Goal: Task Accomplishment & Management: Complete application form

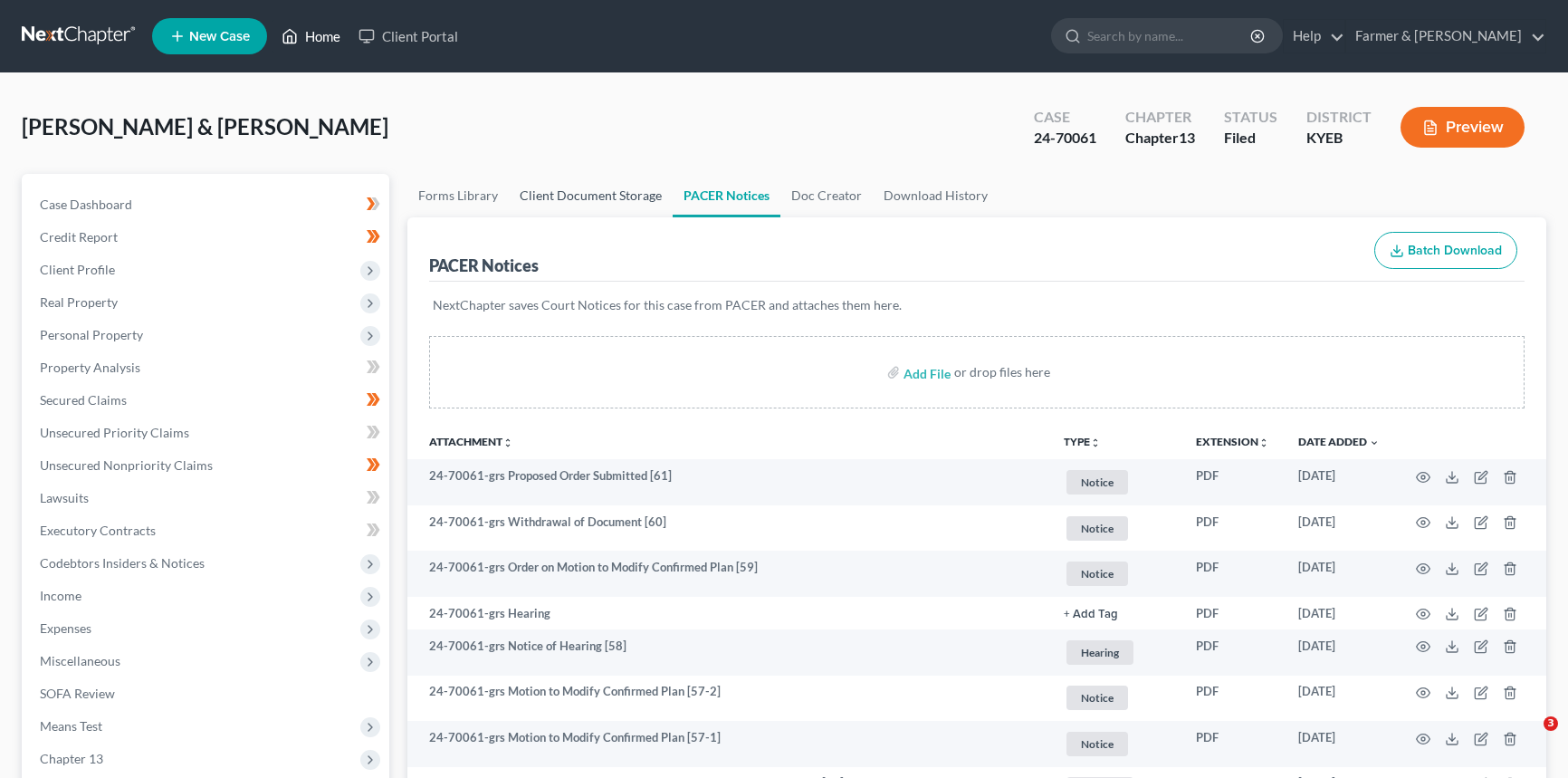
click at [323, 36] on link "Home" at bounding box center [311, 36] width 77 height 33
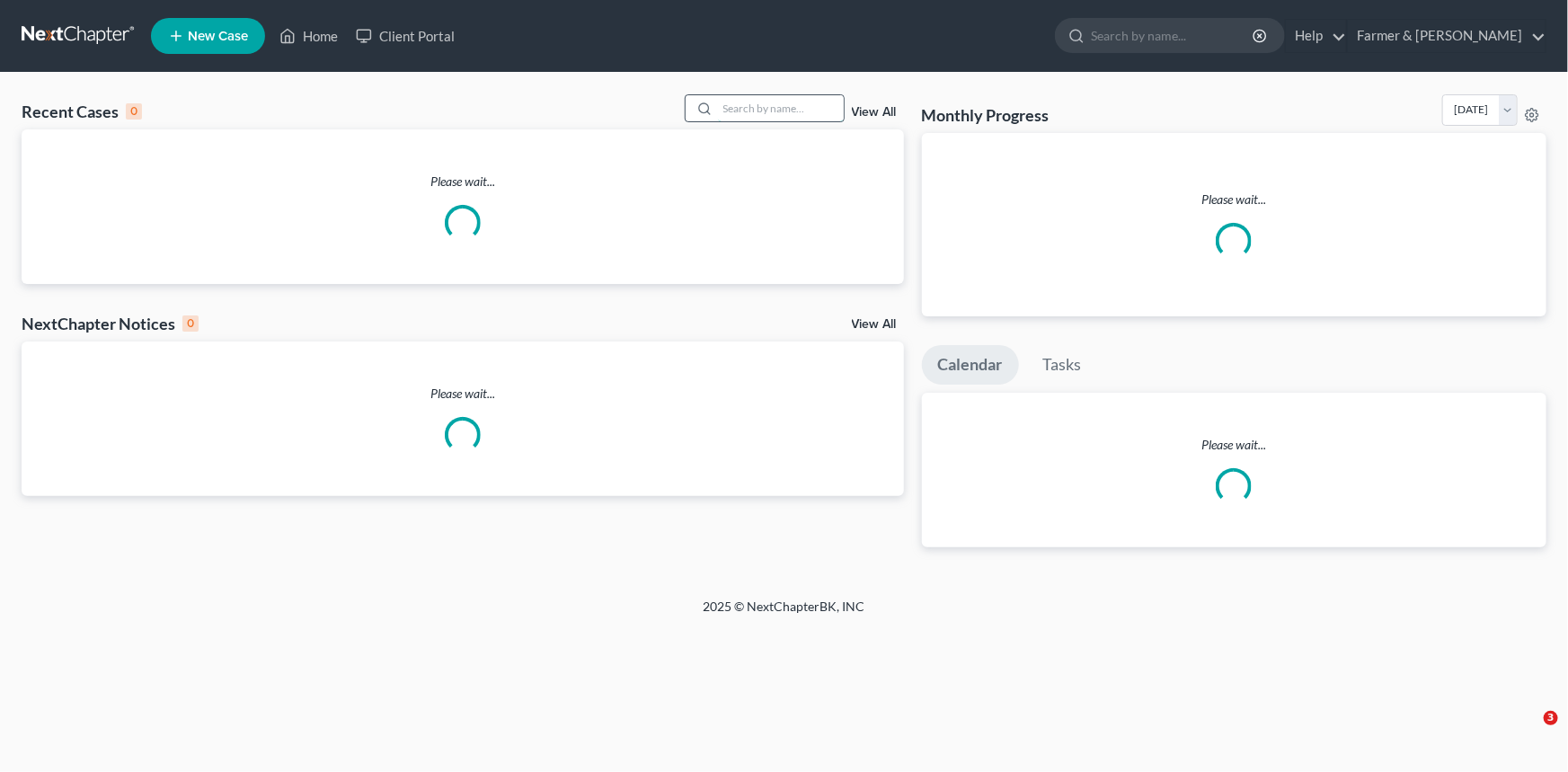
click at [738, 107] on input "search" at bounding box center [781, 108] width 126 height 26
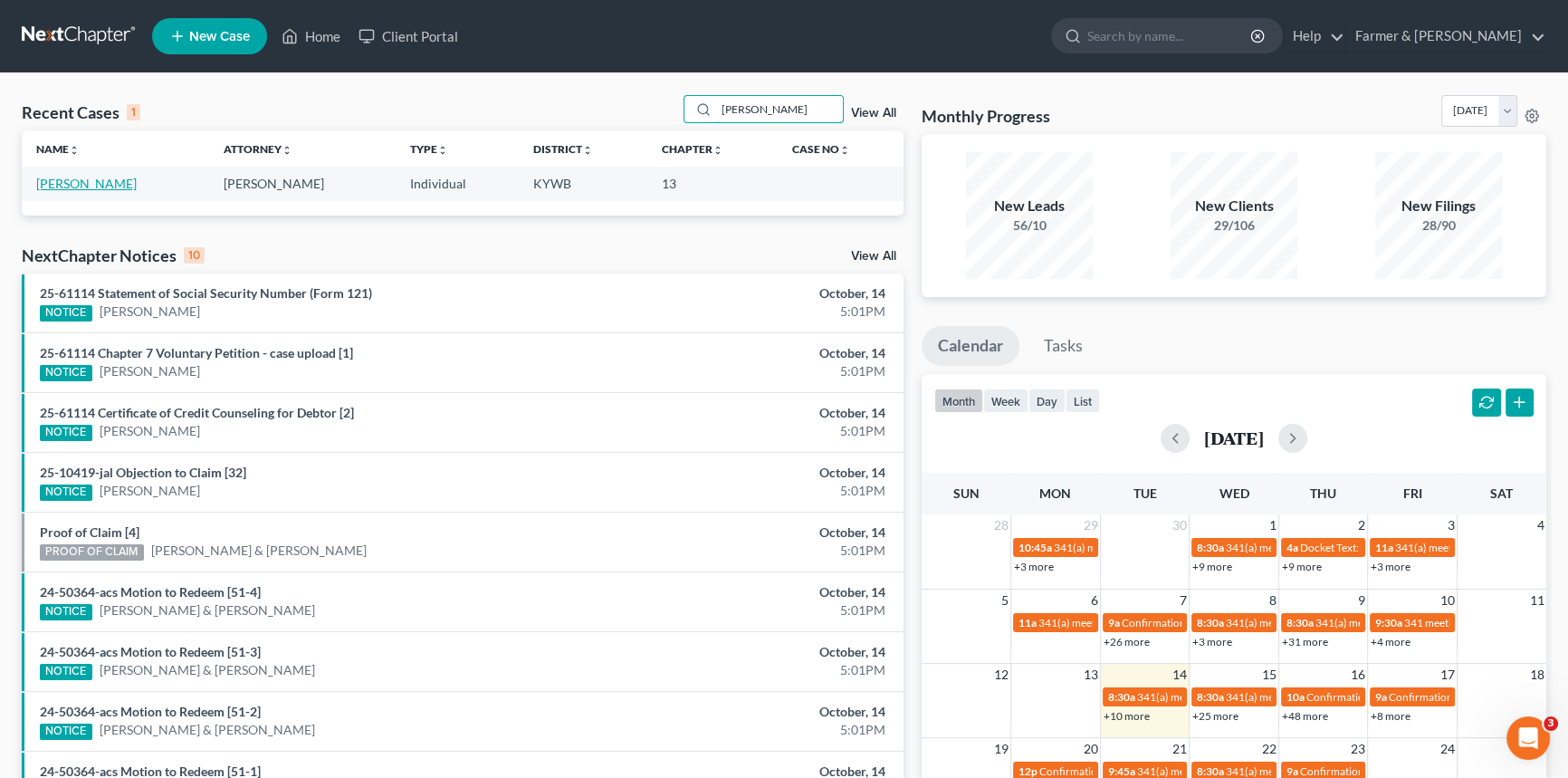
type input "[PERSON_NAME]"
click at [86, 179] on link "[PERSON_NAME]" at bounding box center [86, 183] width 100 height 15
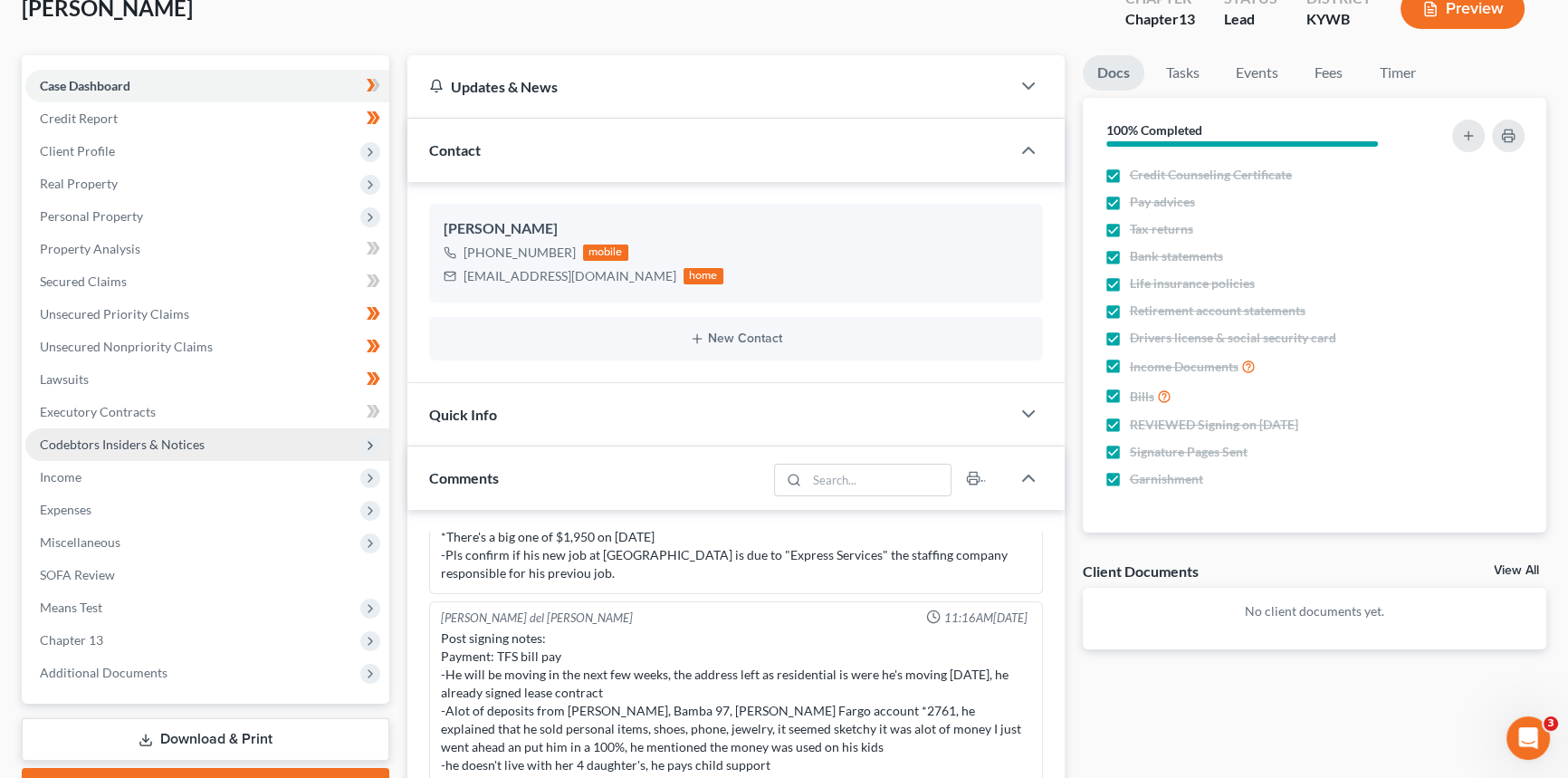
scroll to position [82, 0]
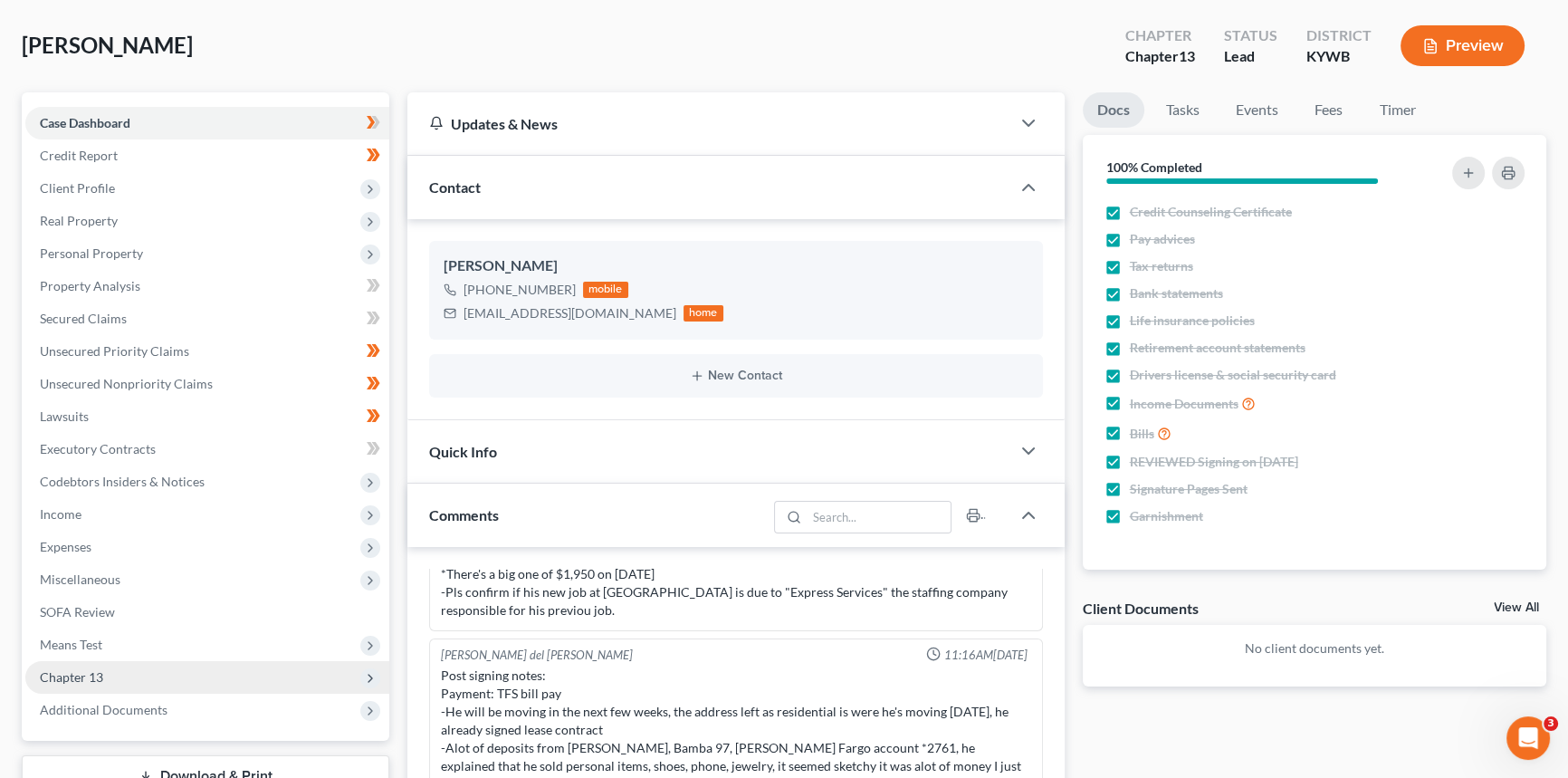
click at [90, 673] on span "Chapter 13" at bounding box center [72, 677] width 63 height 15
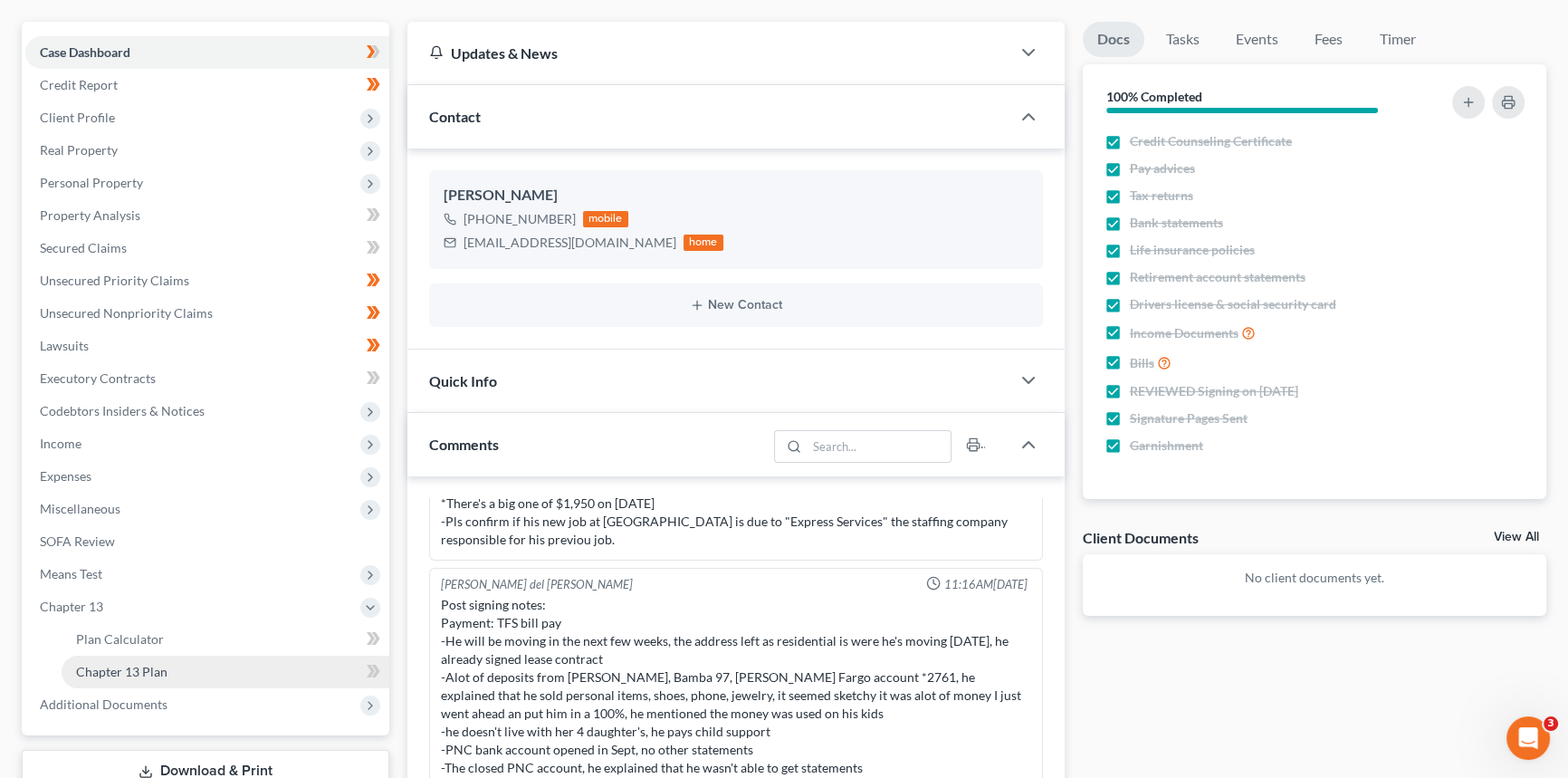
scroll to position [246, 0]
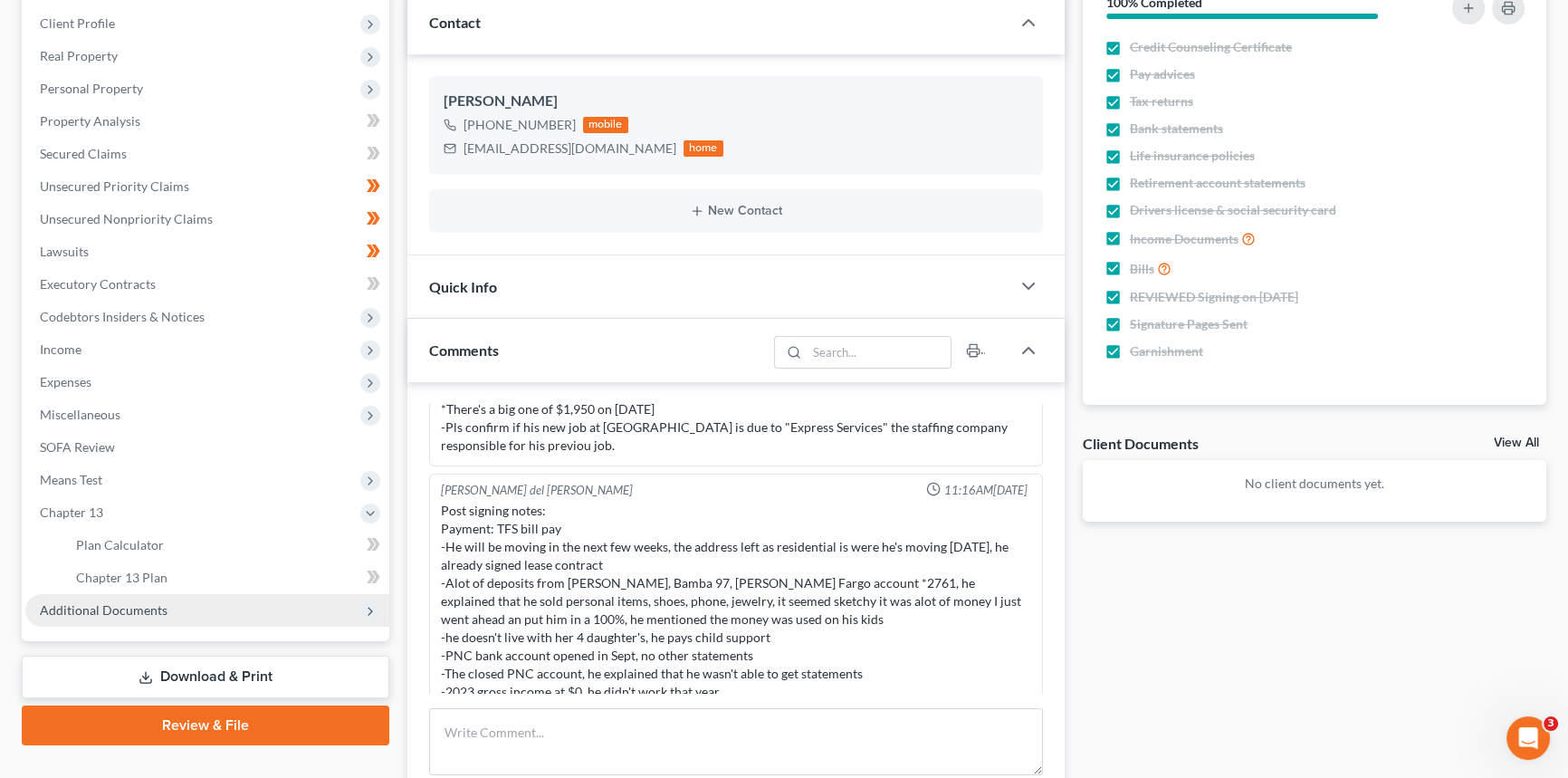
click at [141, 609] on span "Additional Documents" at bounding box center [103, 610] width 128 height 15
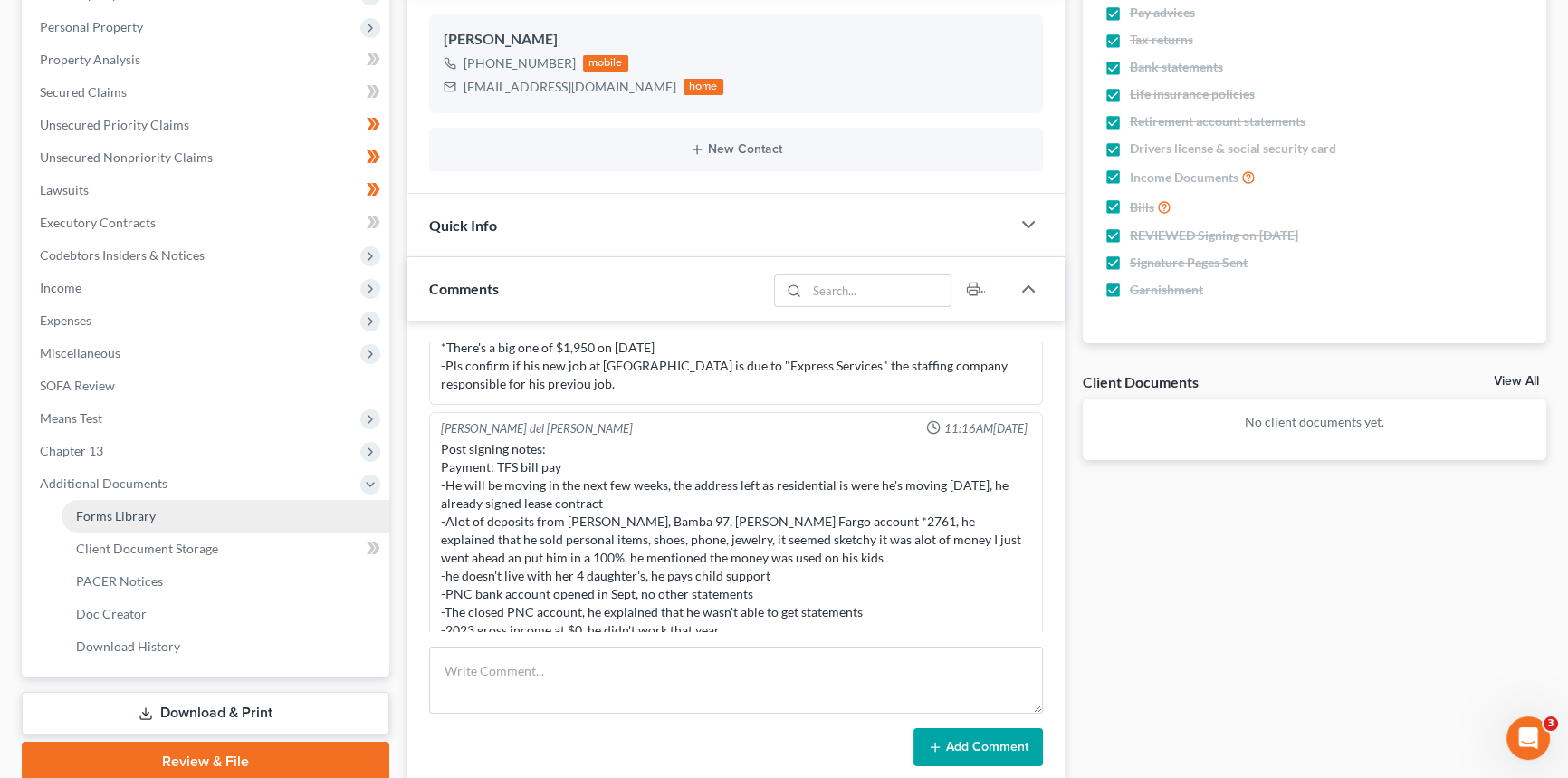
scroll to position [411, 0]
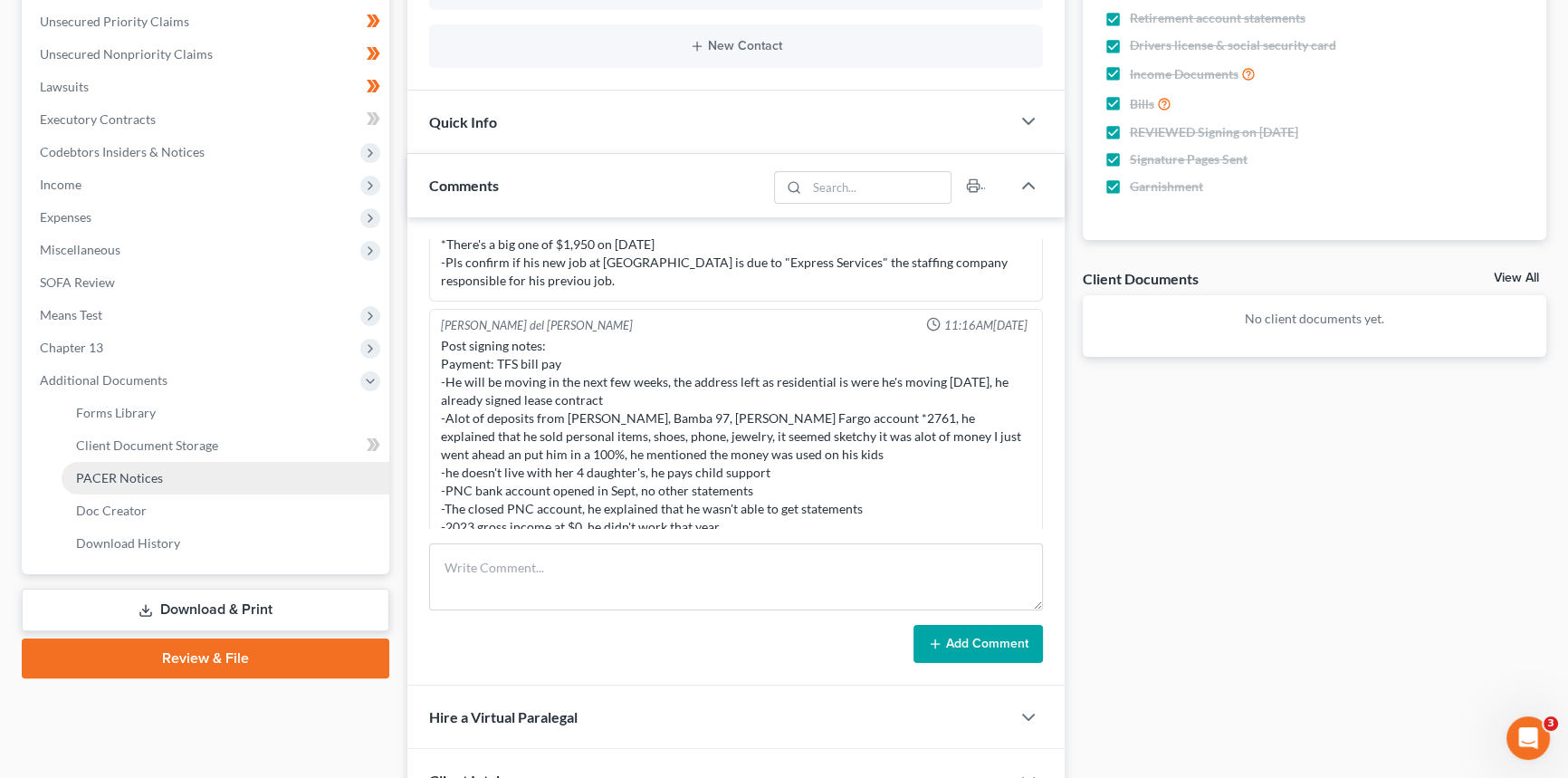
click at [154, 484] on link "PACER Notices" at bounding box center [225, 478] width 328 height 33
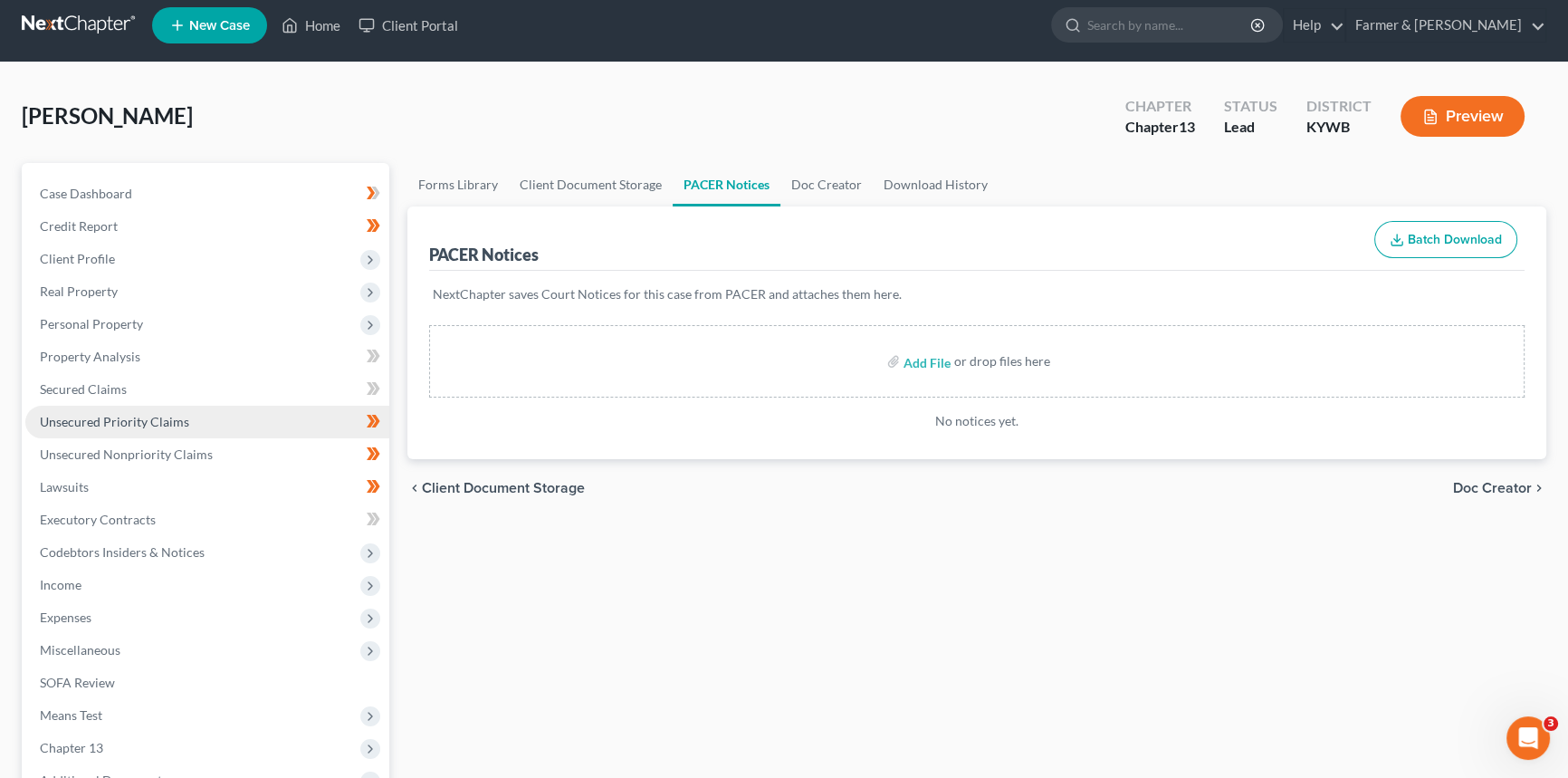
scroll to position [329, 0]
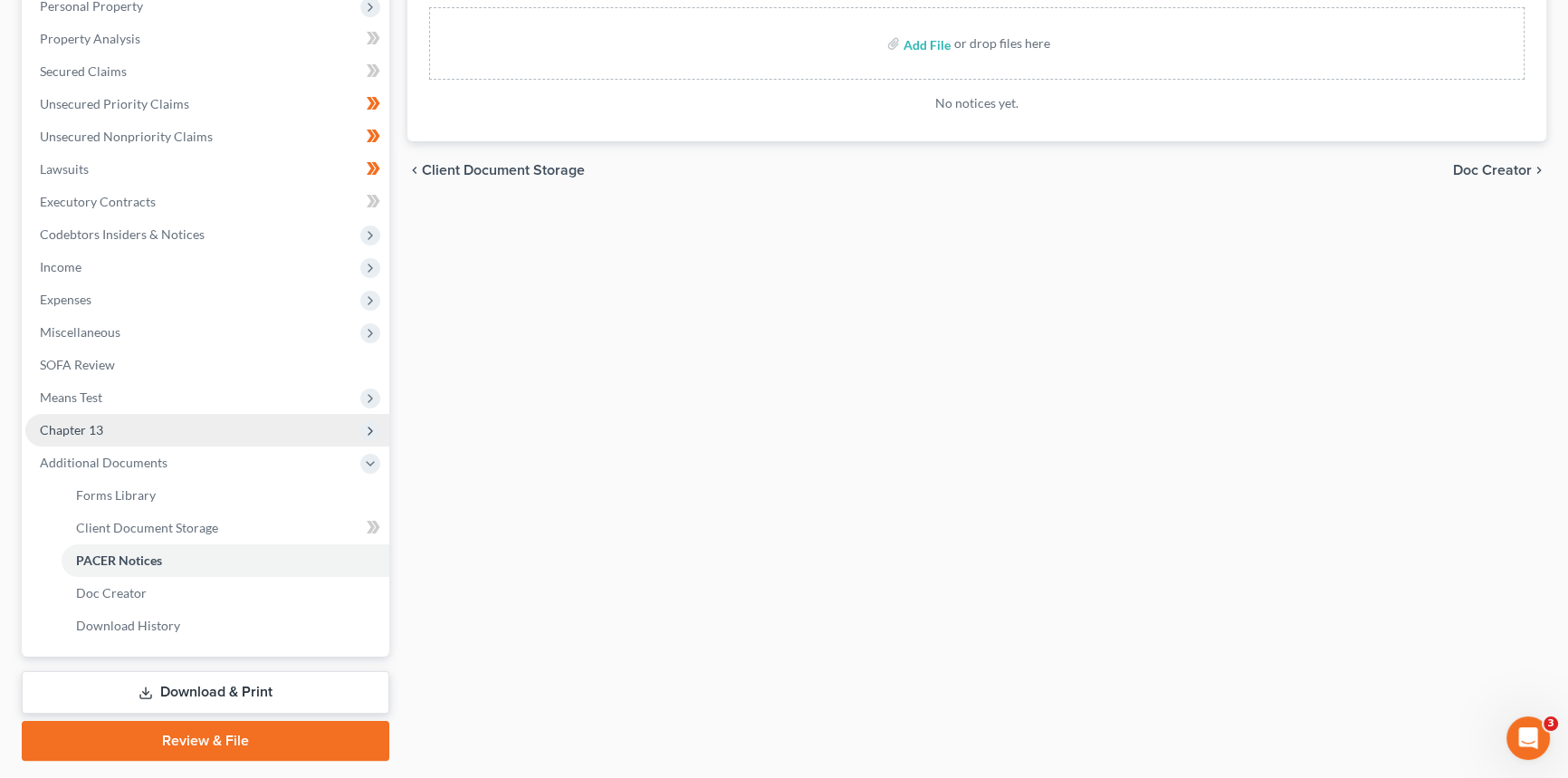
click at [113, 433] on span "Chapter 13" at bounding box center [207, 430] width 364 height 33
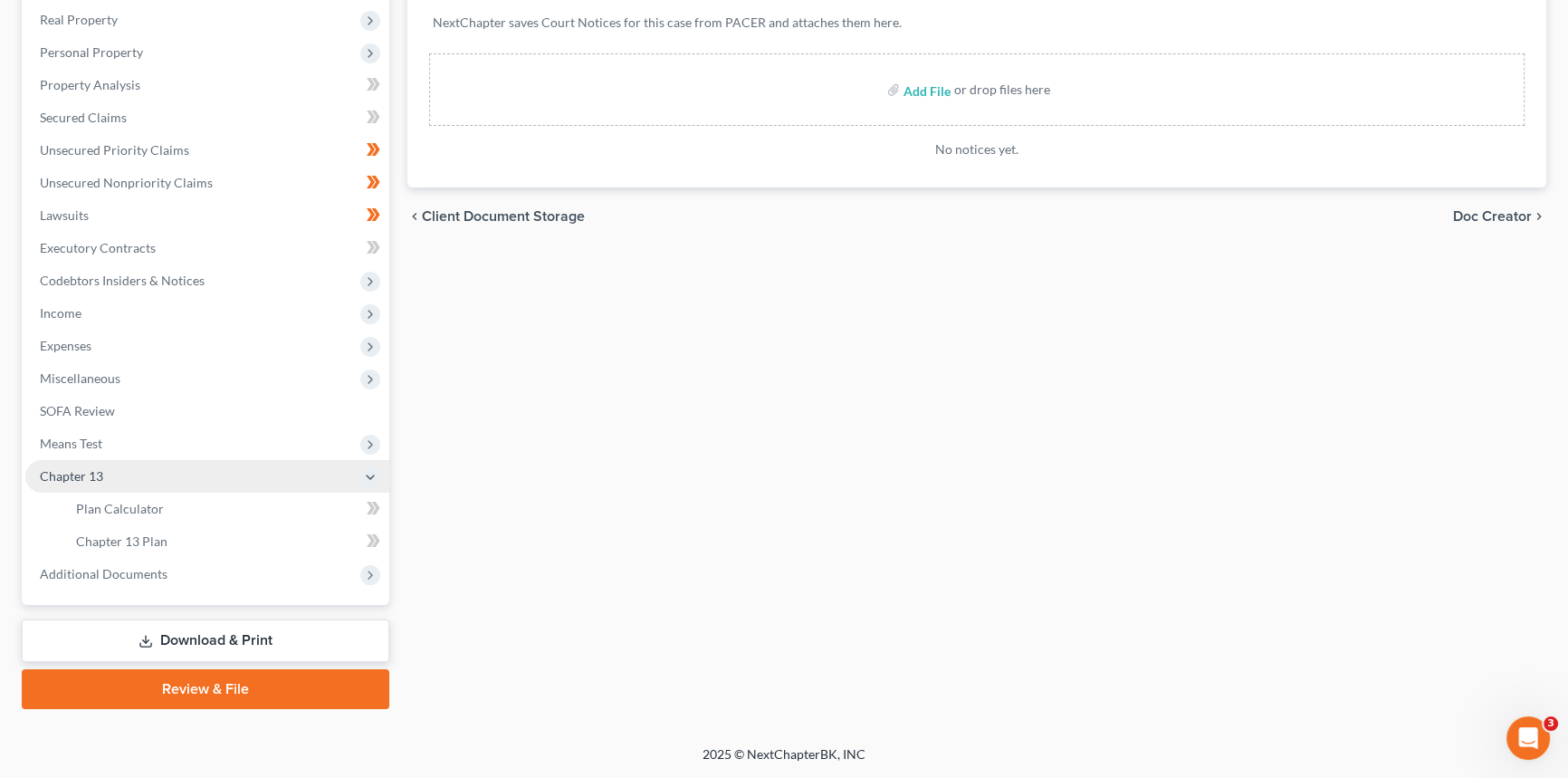
scroll to position [281, 0]
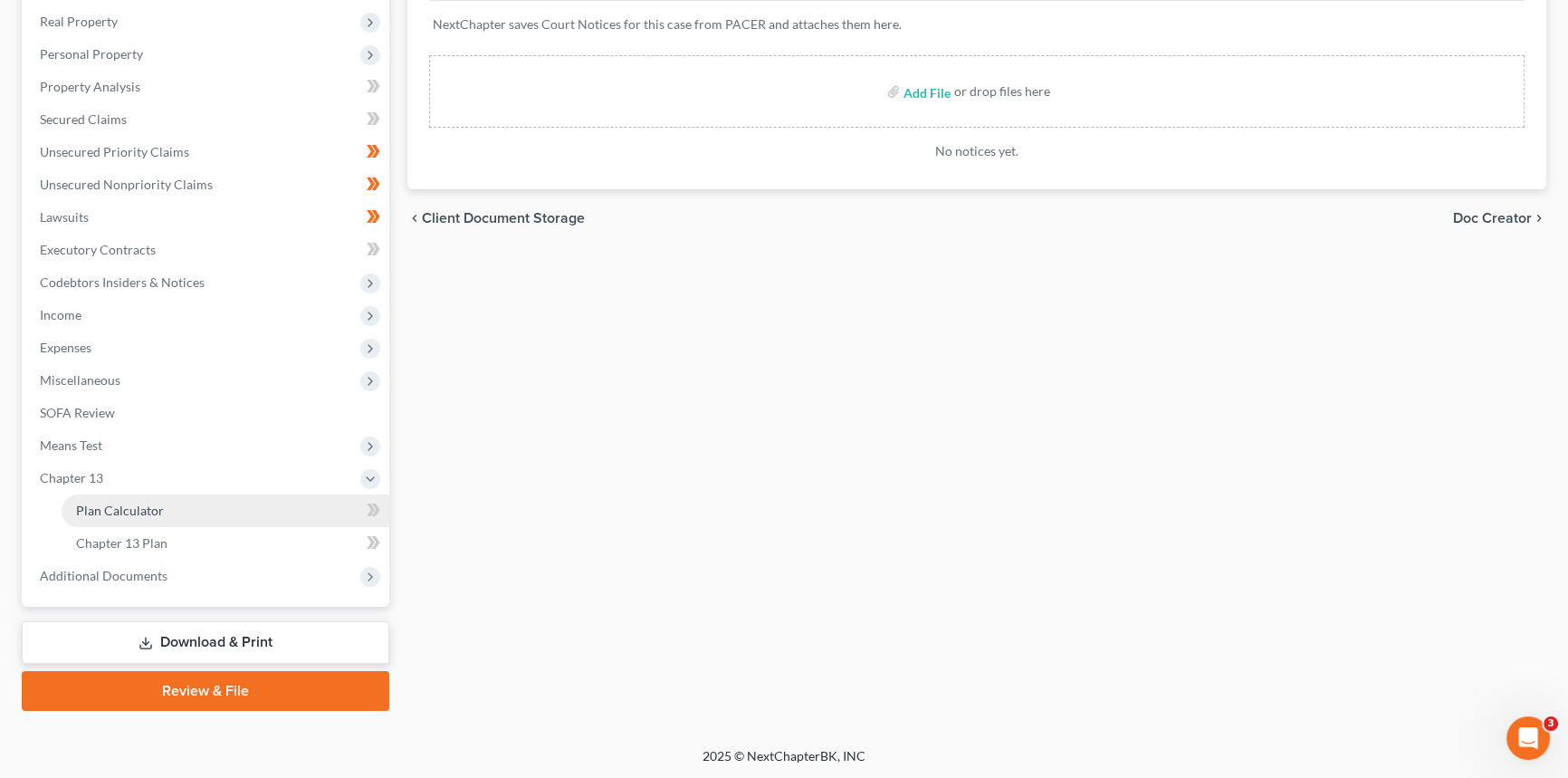
click at [124, 514] on span "Plan Calculator" at bounding box center [120, 510] width 88 height 15
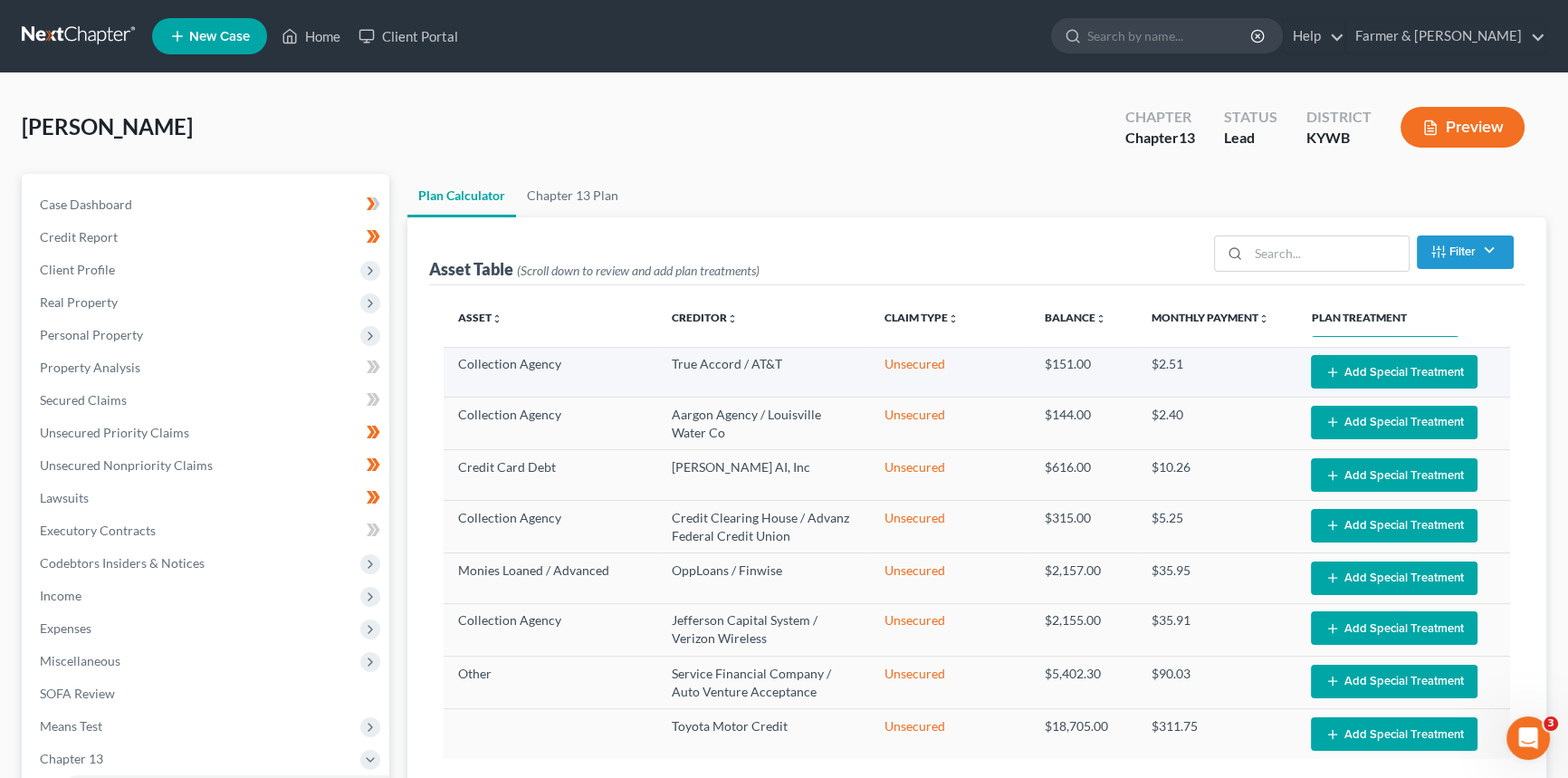
scroll to position [93, 0]
select select "59"
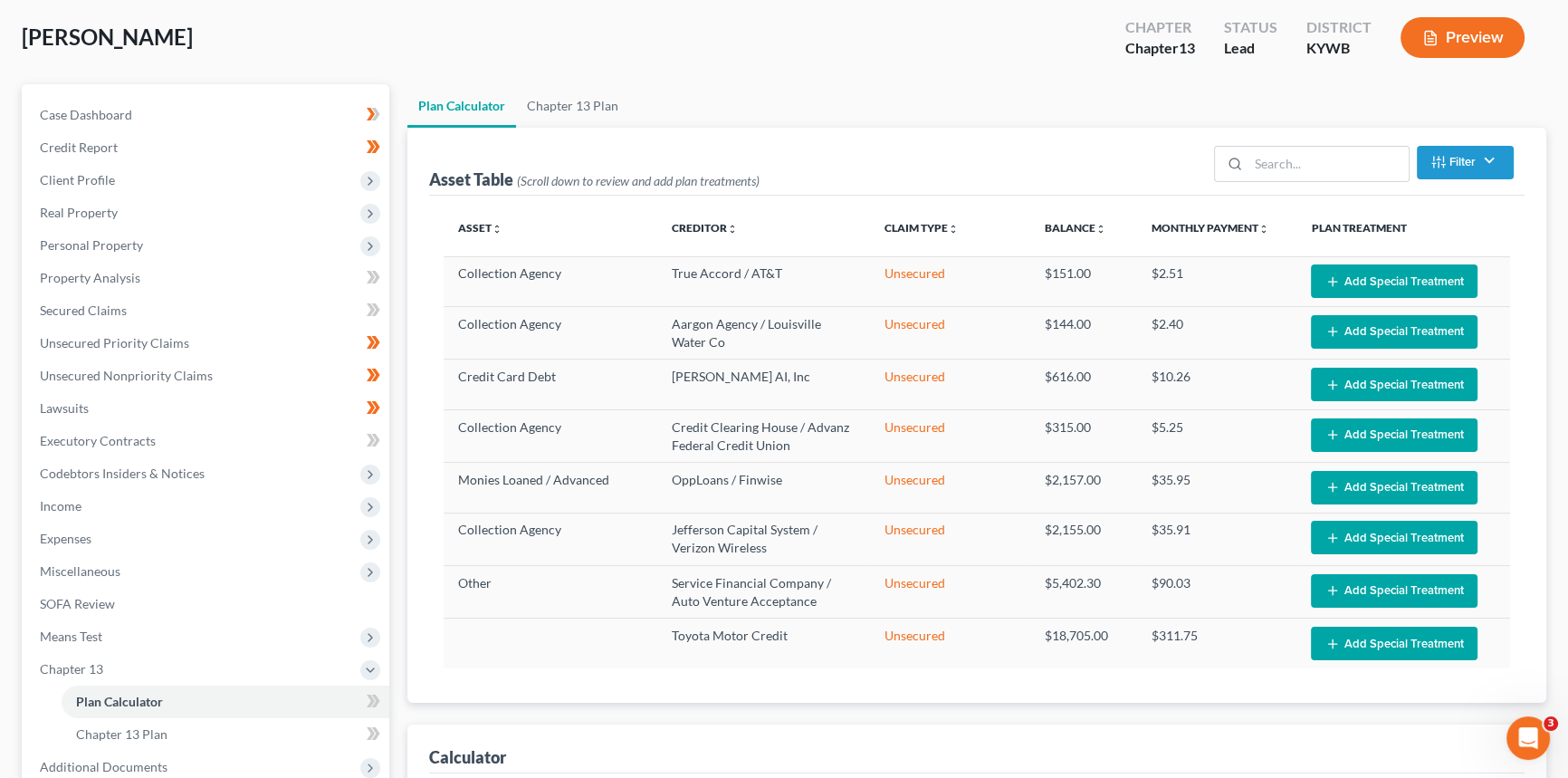
scroll to position [82, 0]
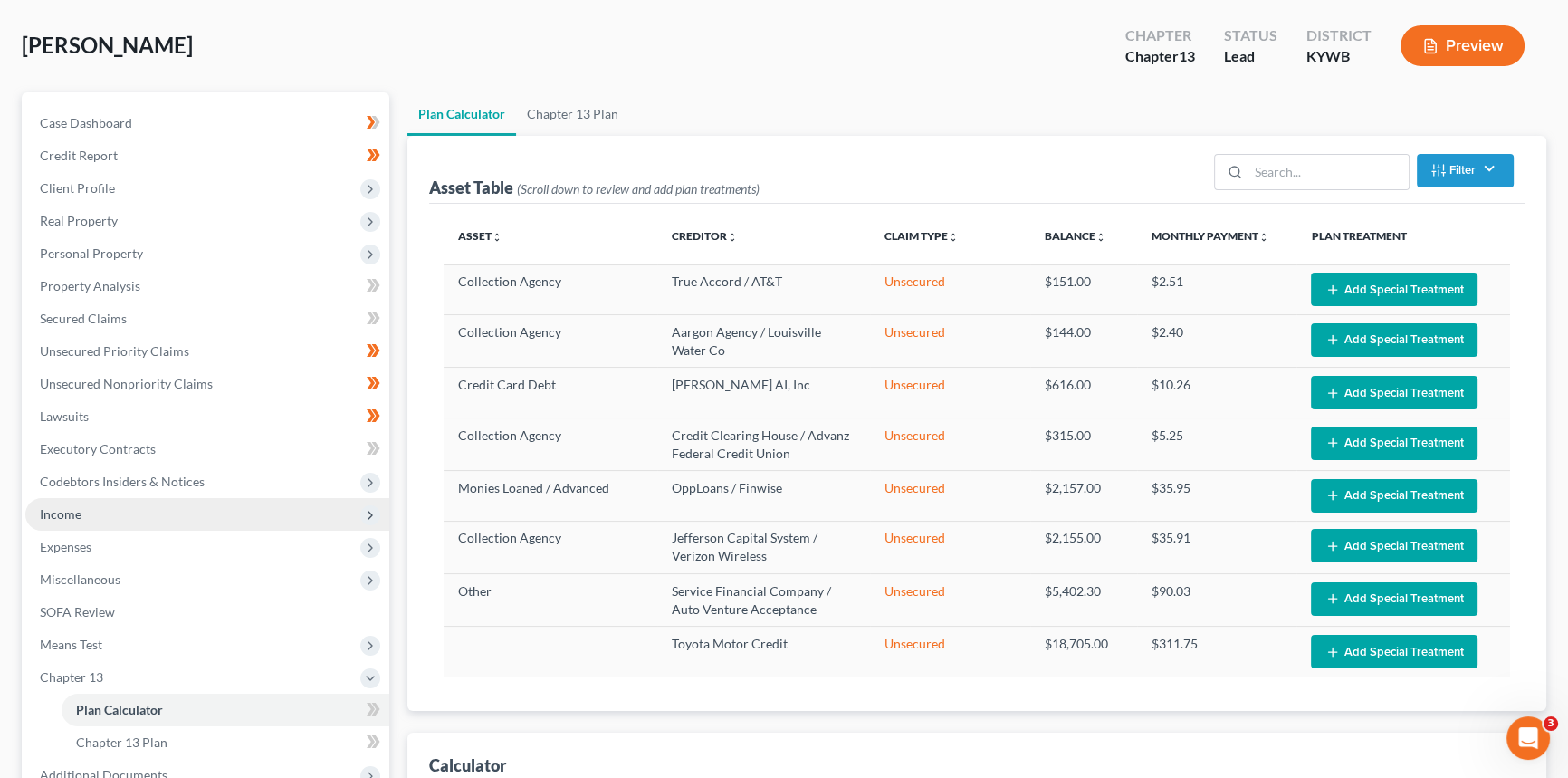
click at [82, 504] on span "Income" at bounding box center [207, 514] width 364 height 33
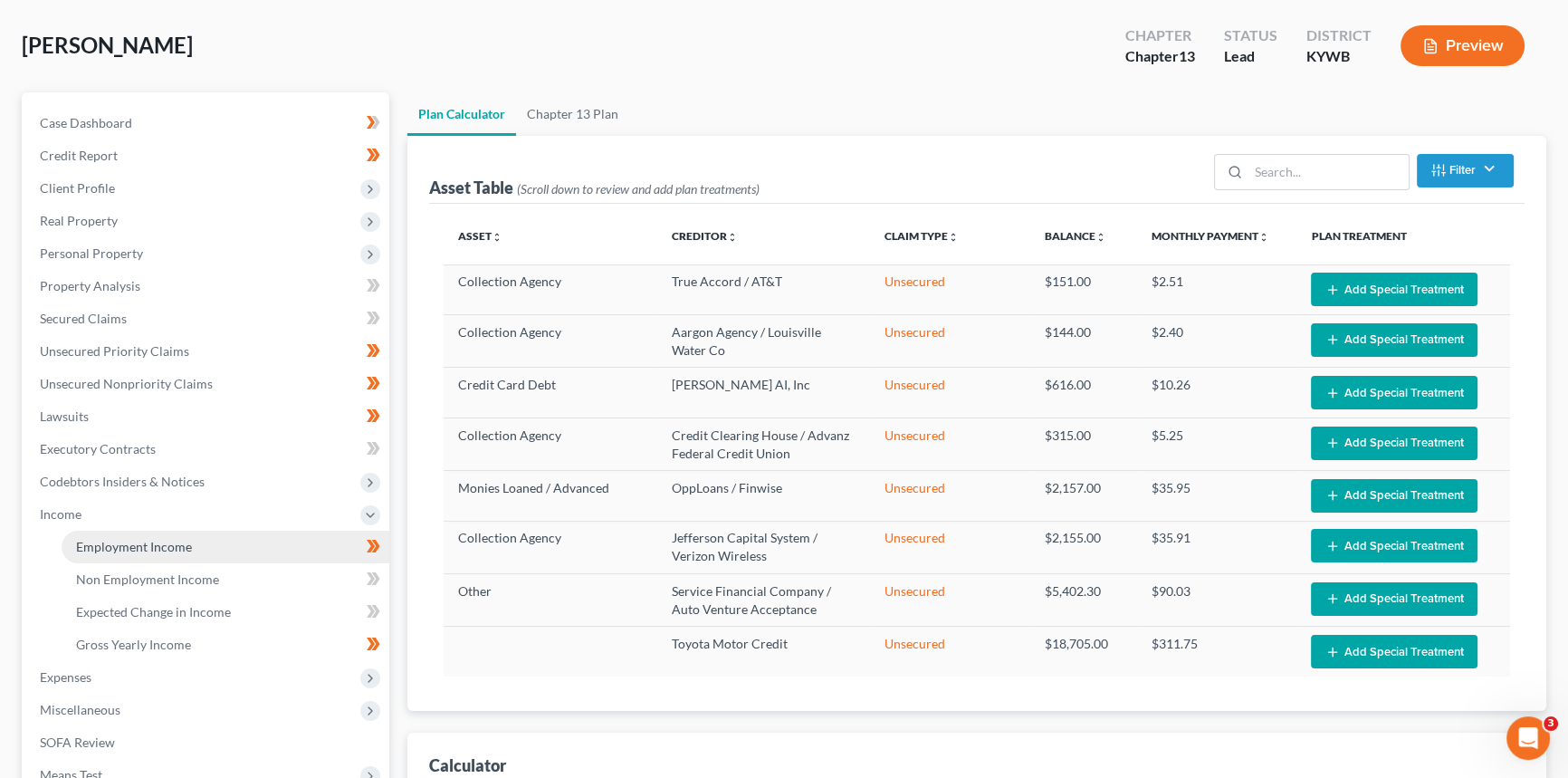
click at [97, 539] on span "Employment Income" at bounding box center [134, 546] width 116 height 15
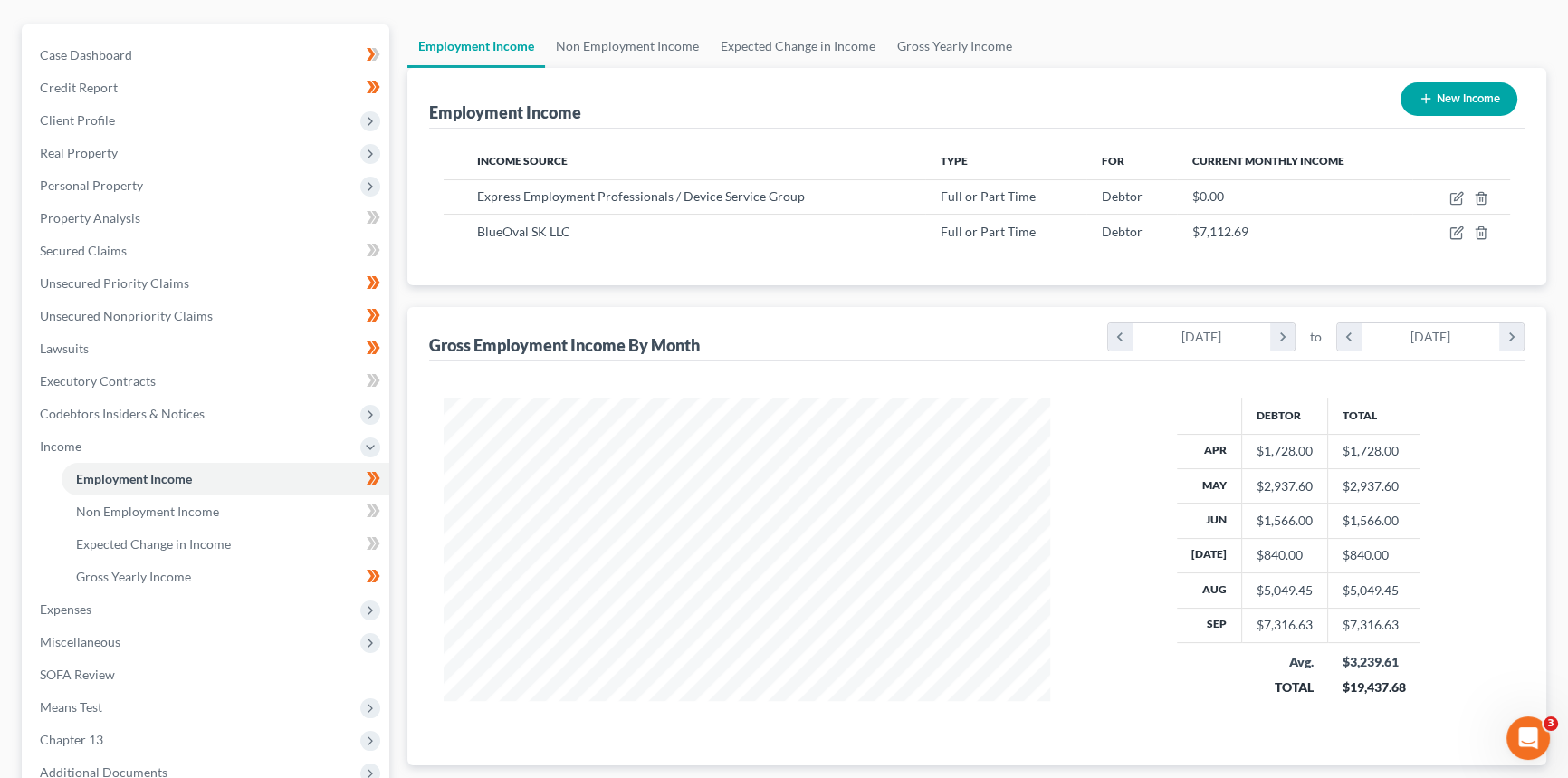
scroll to position [164, 0]
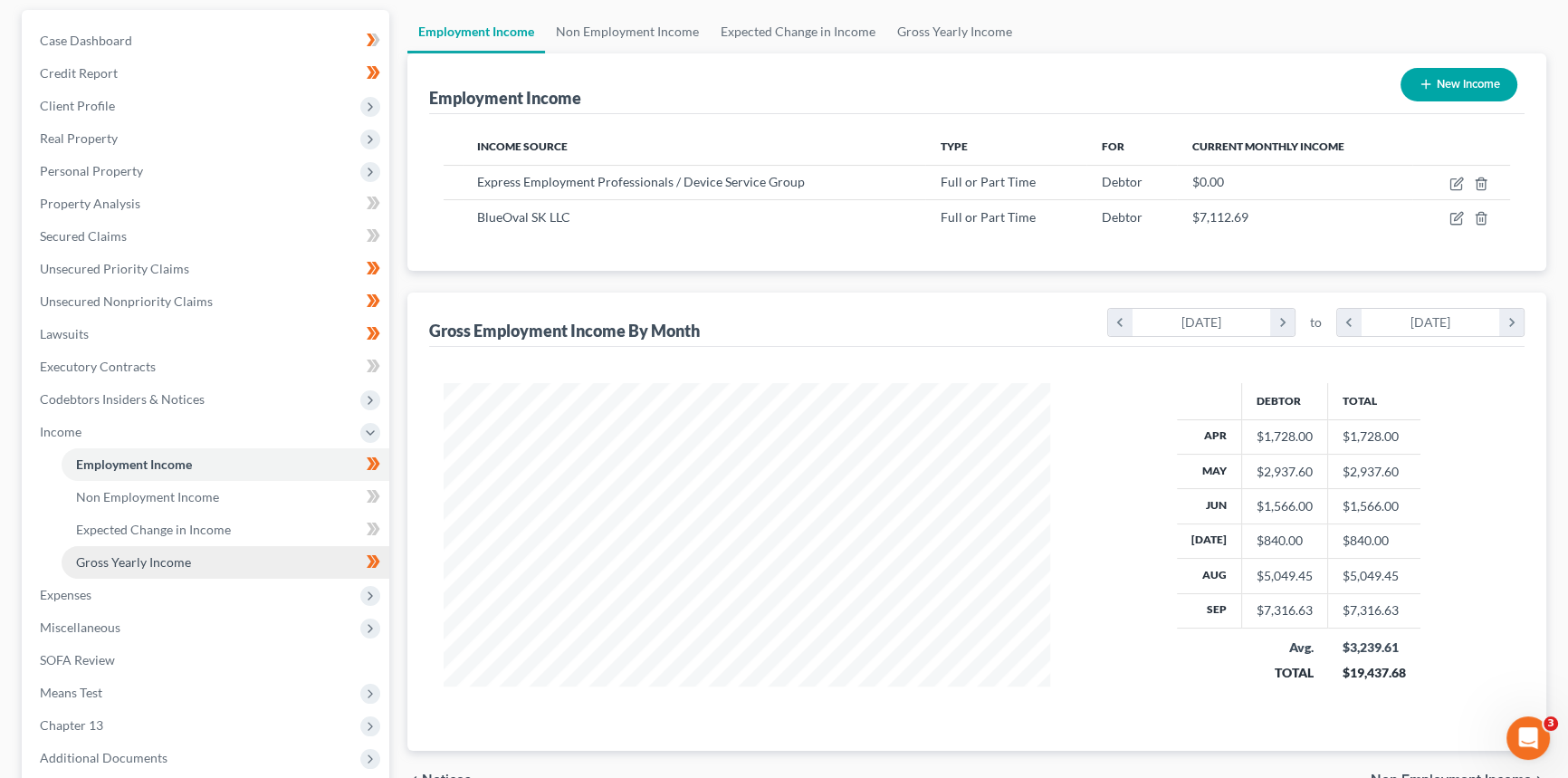
click at [163, 558] on span "Gross Yearly Income" at bounding box center [133, 562] width 115 height 15
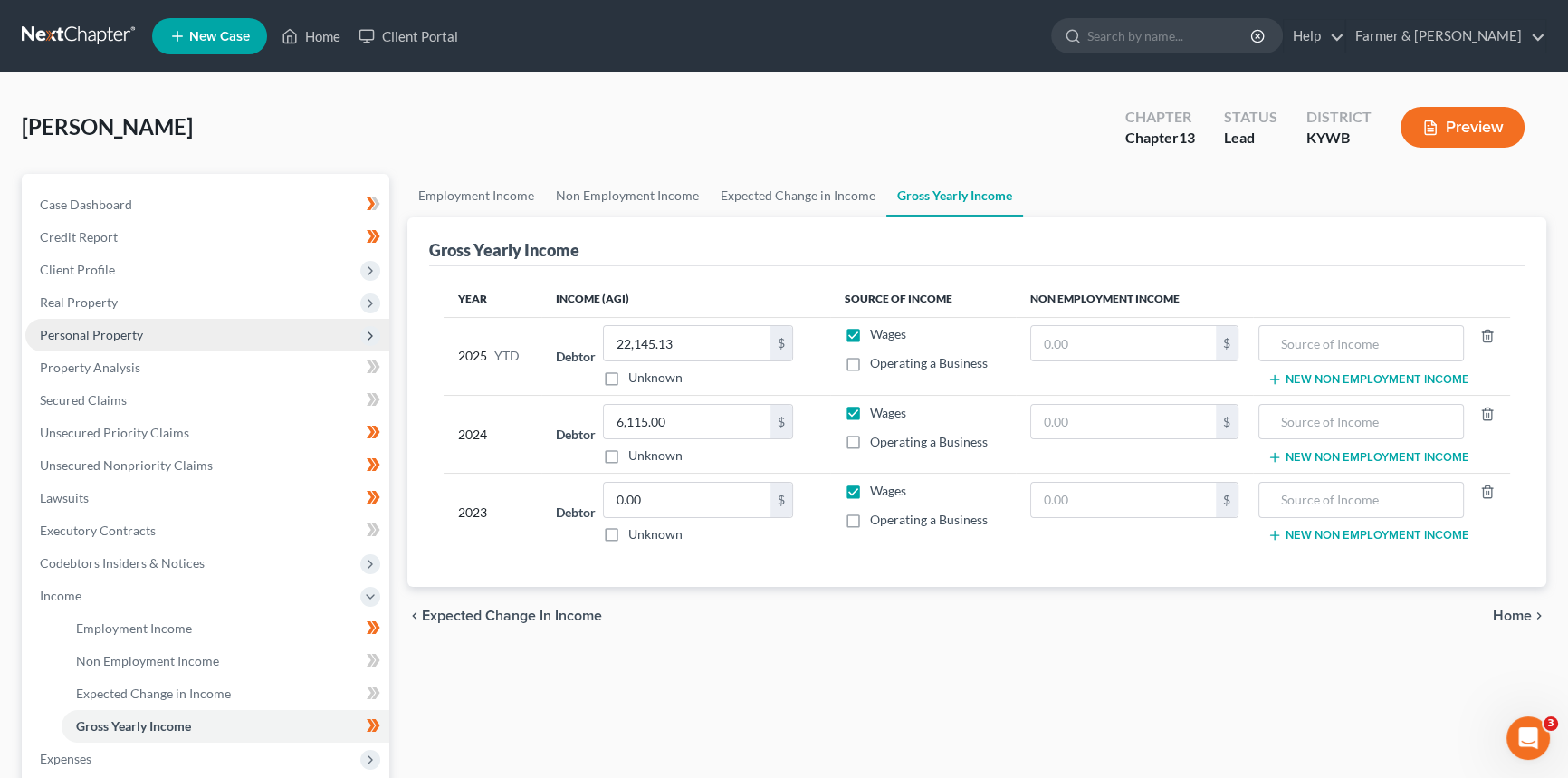
click at [148, 339] on span "Personal Property" at bounding box center [207, 335] width 364 height 33
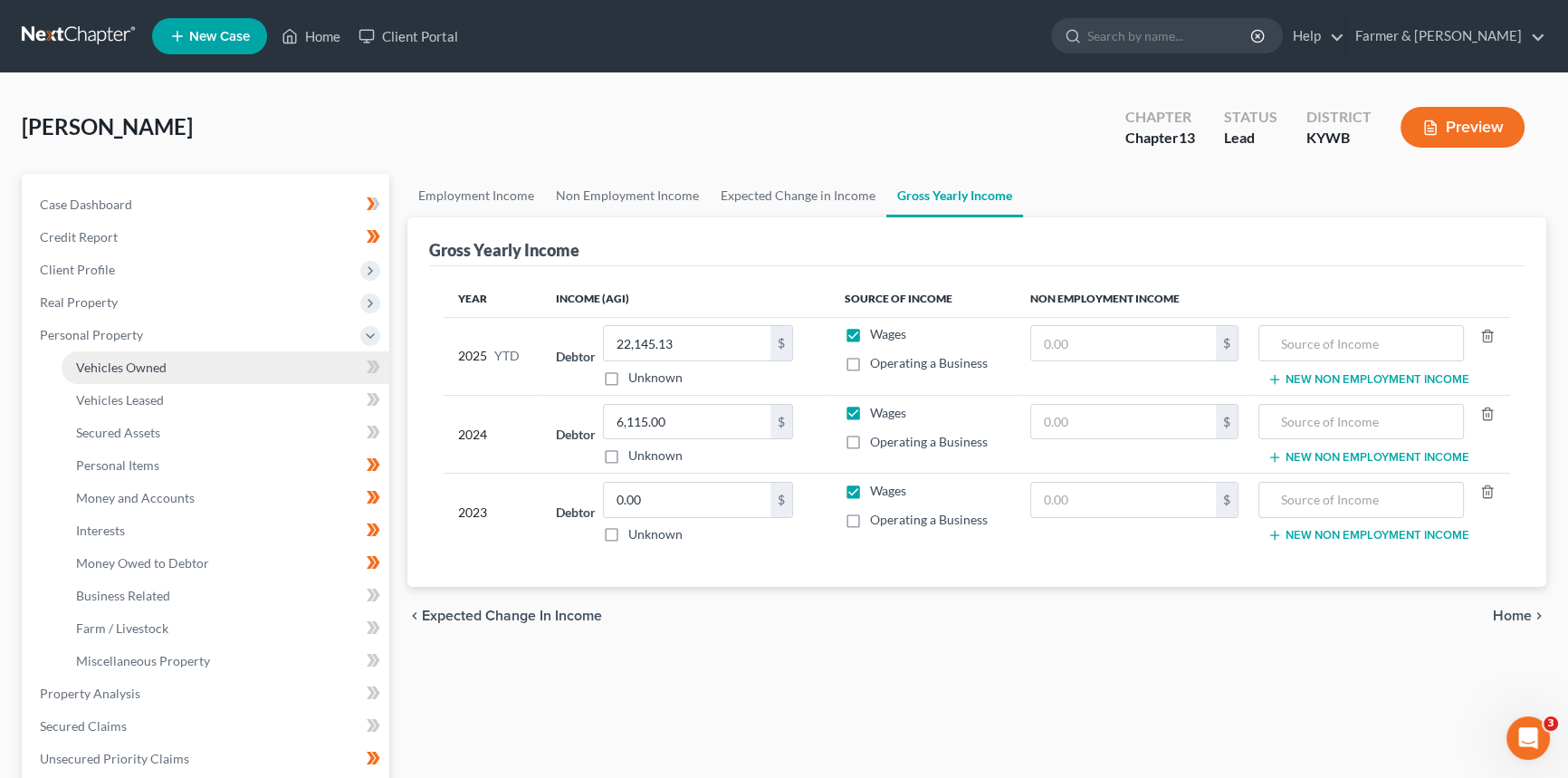
click at [141, 353] on link "Vehicles Owned" at bounding box center [225, 368] width 328 height 33
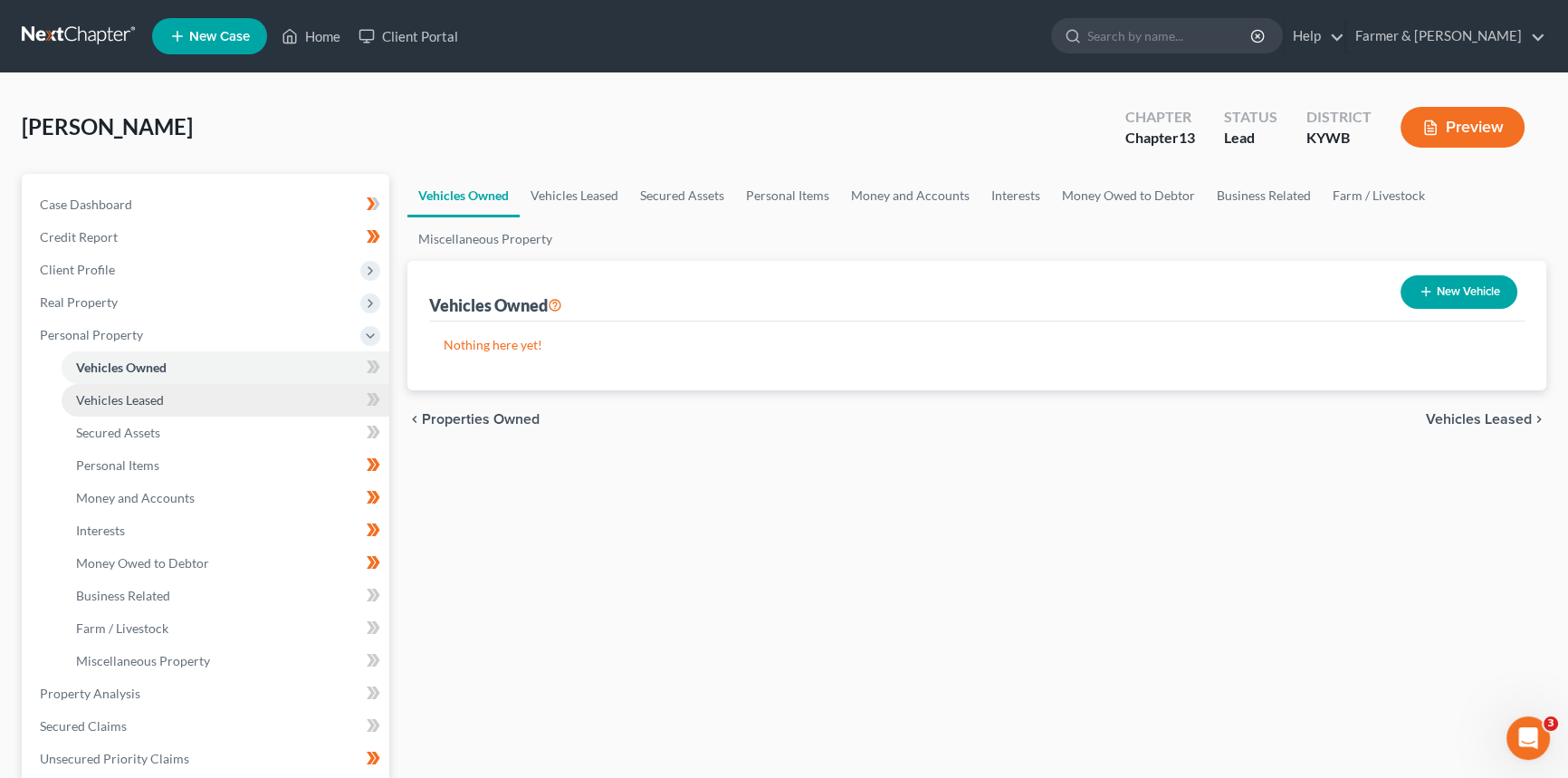
click at [138, 389] on link "Vehicles Leased" at bounding box center [225, 400] width 328 height 33
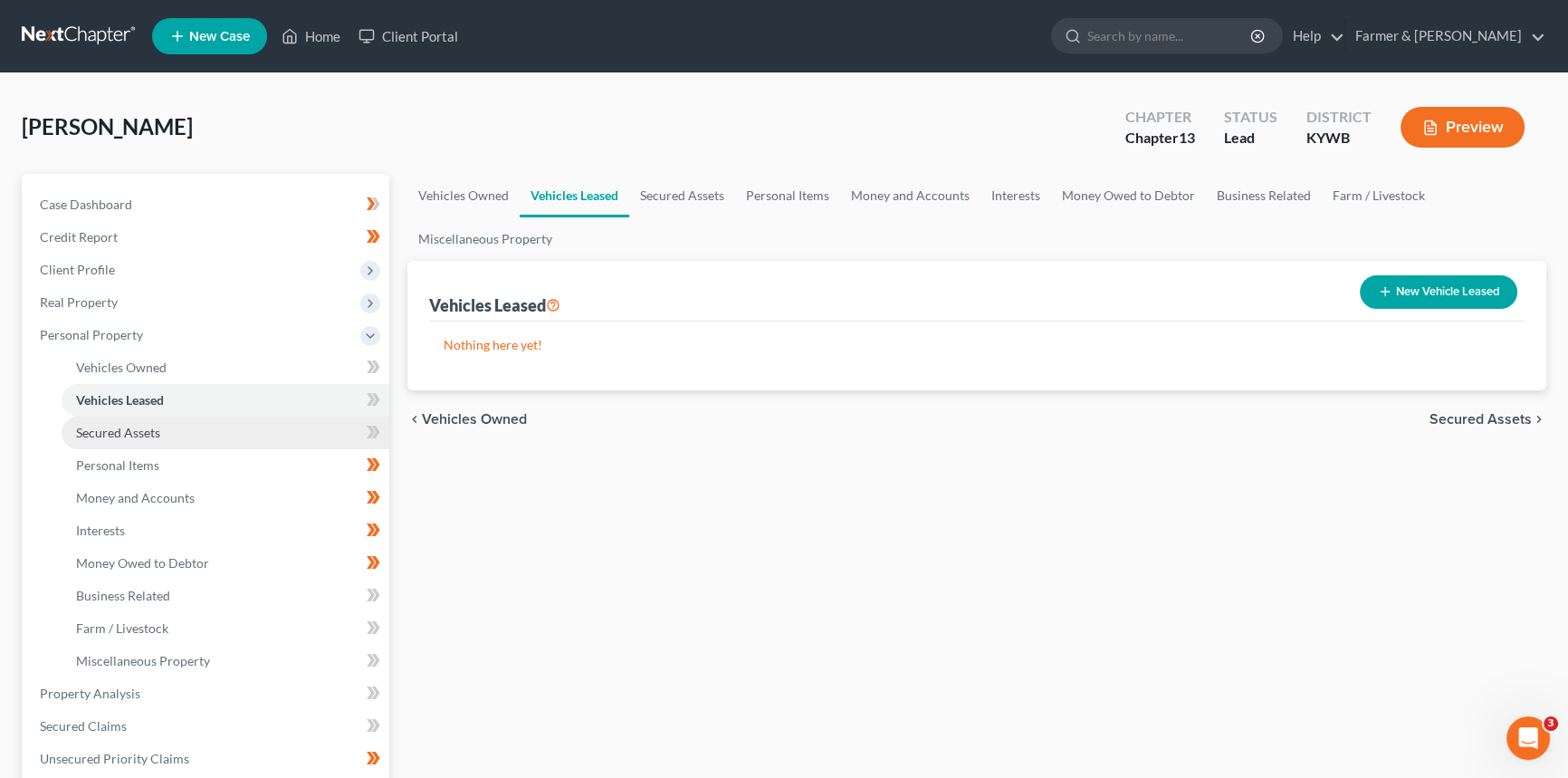
scroll to position [164, 0]
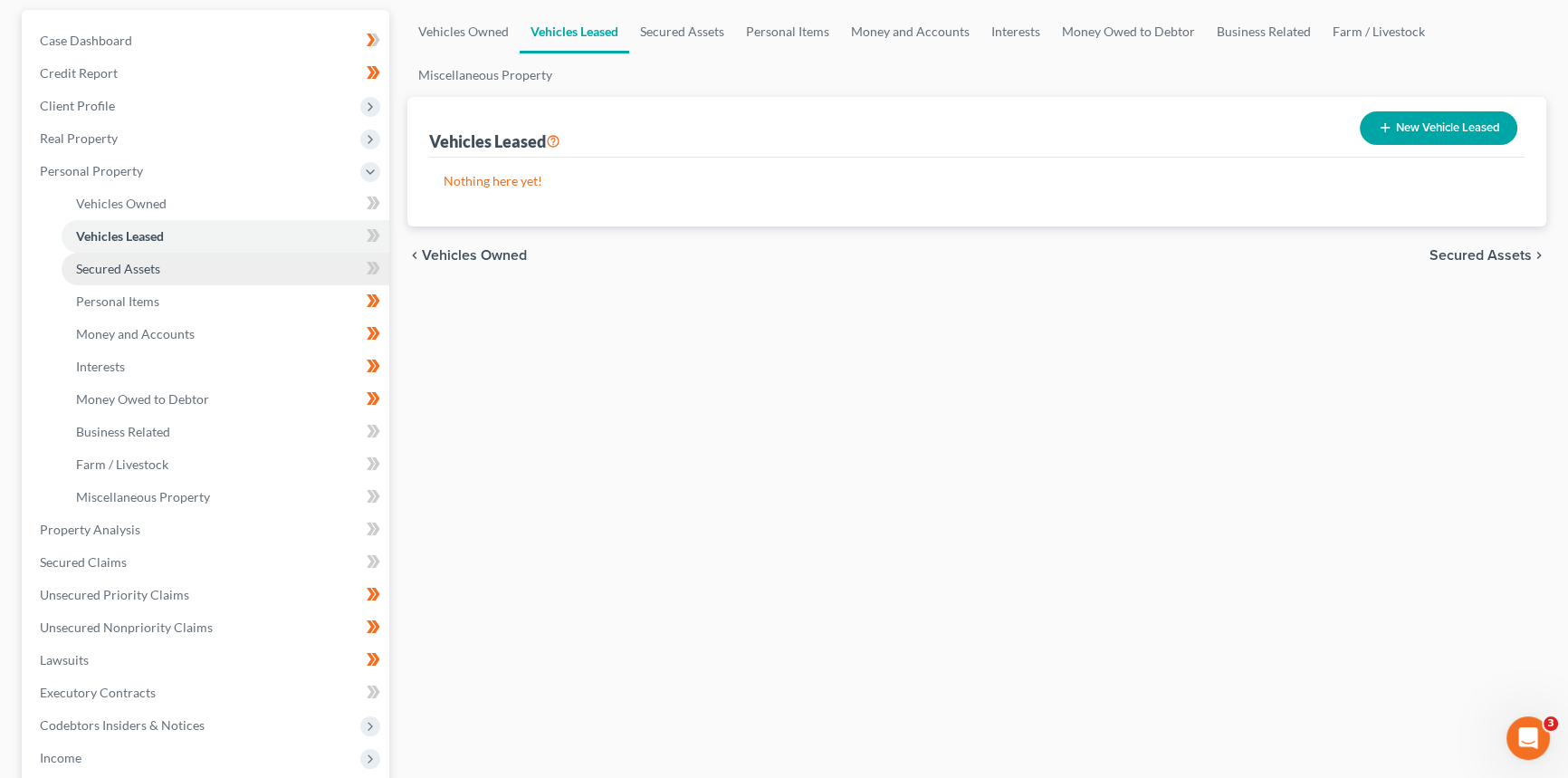
click at [129, 266] on span "Secured Assets" at bounding box center [118, 268] width 84 height 15
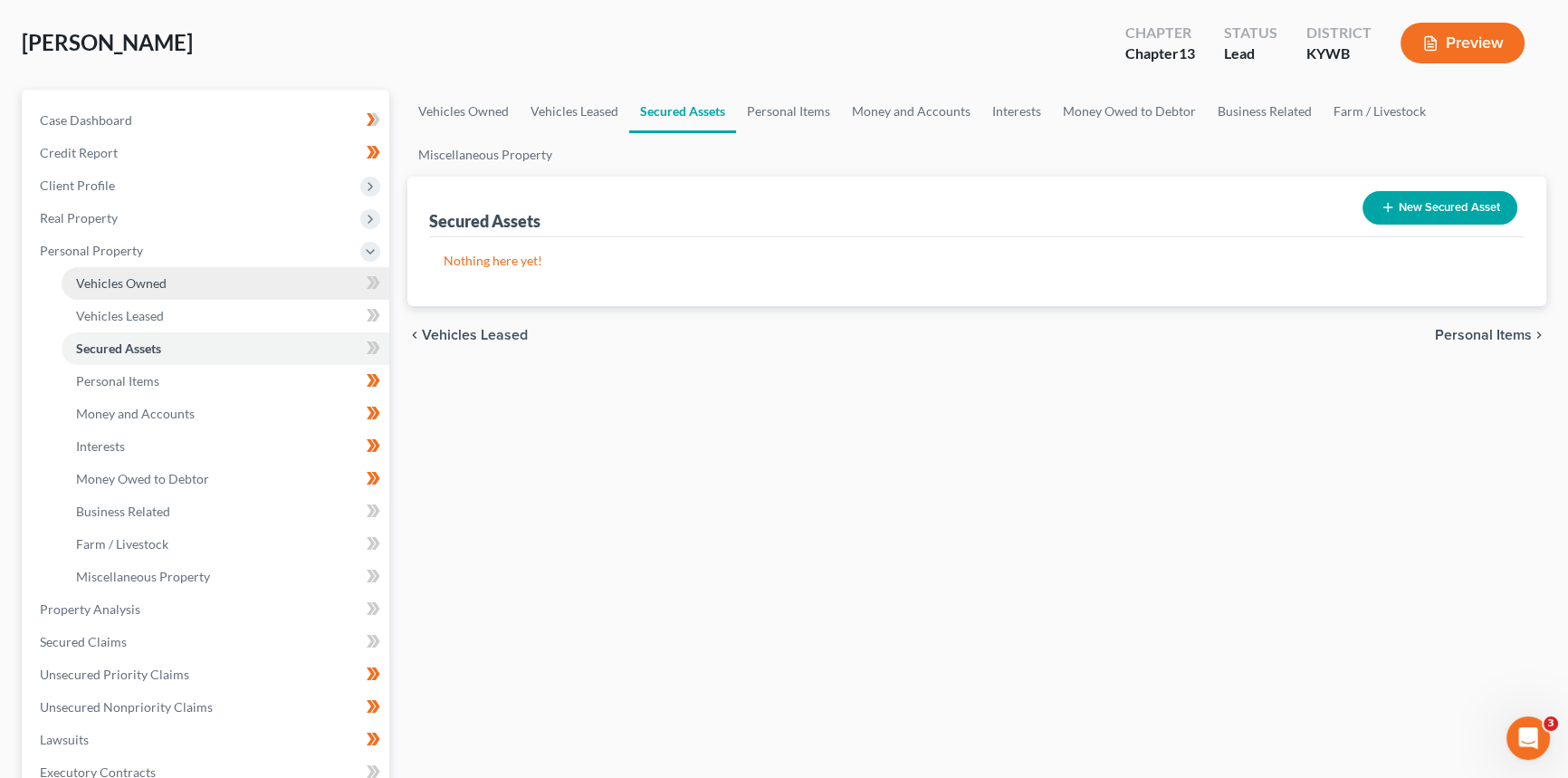
scroll to position [164, 0]
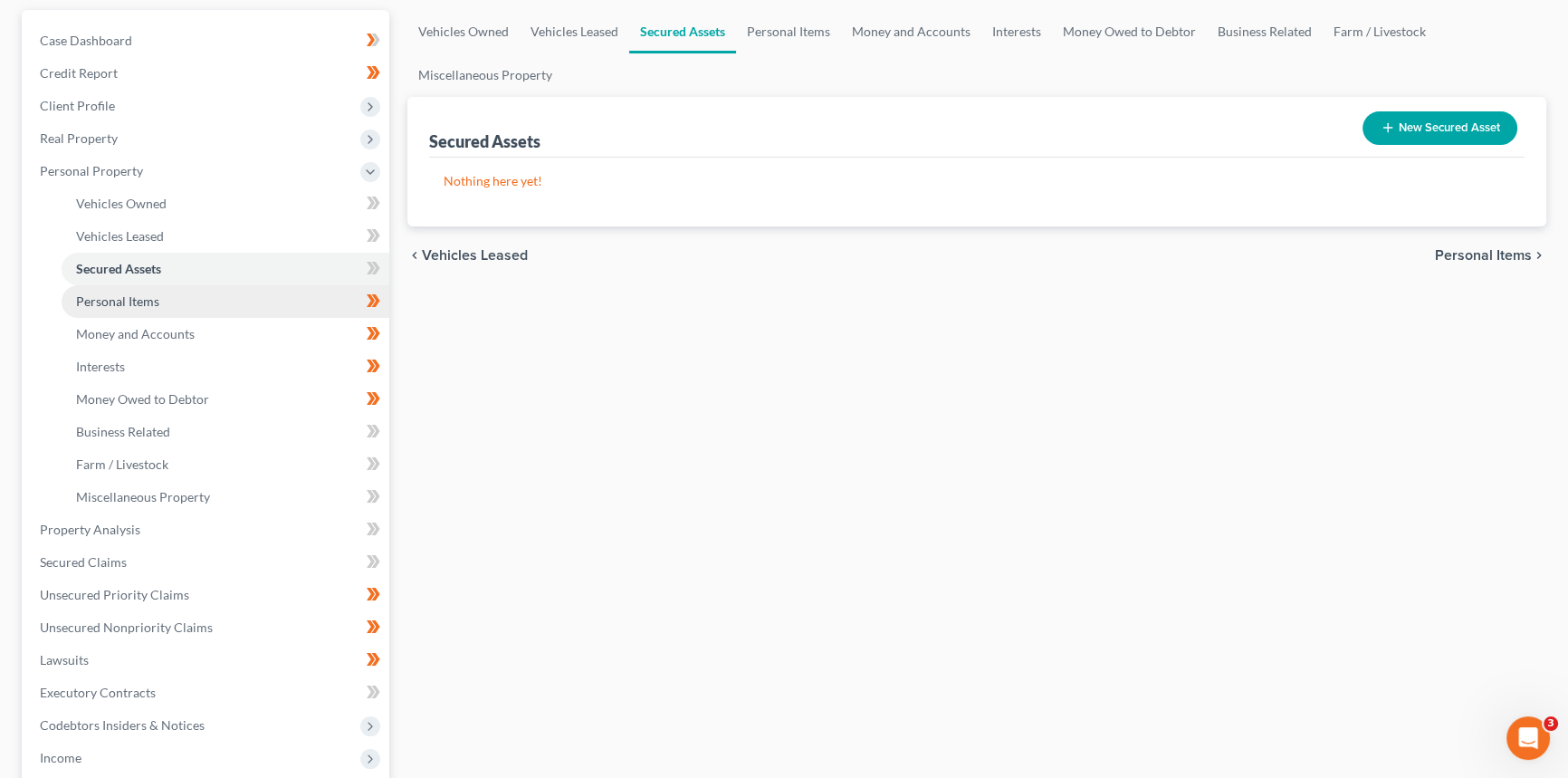
click at [130, 303] on span "Personal Items" at bounding box center [118, 301] width 83 height 15
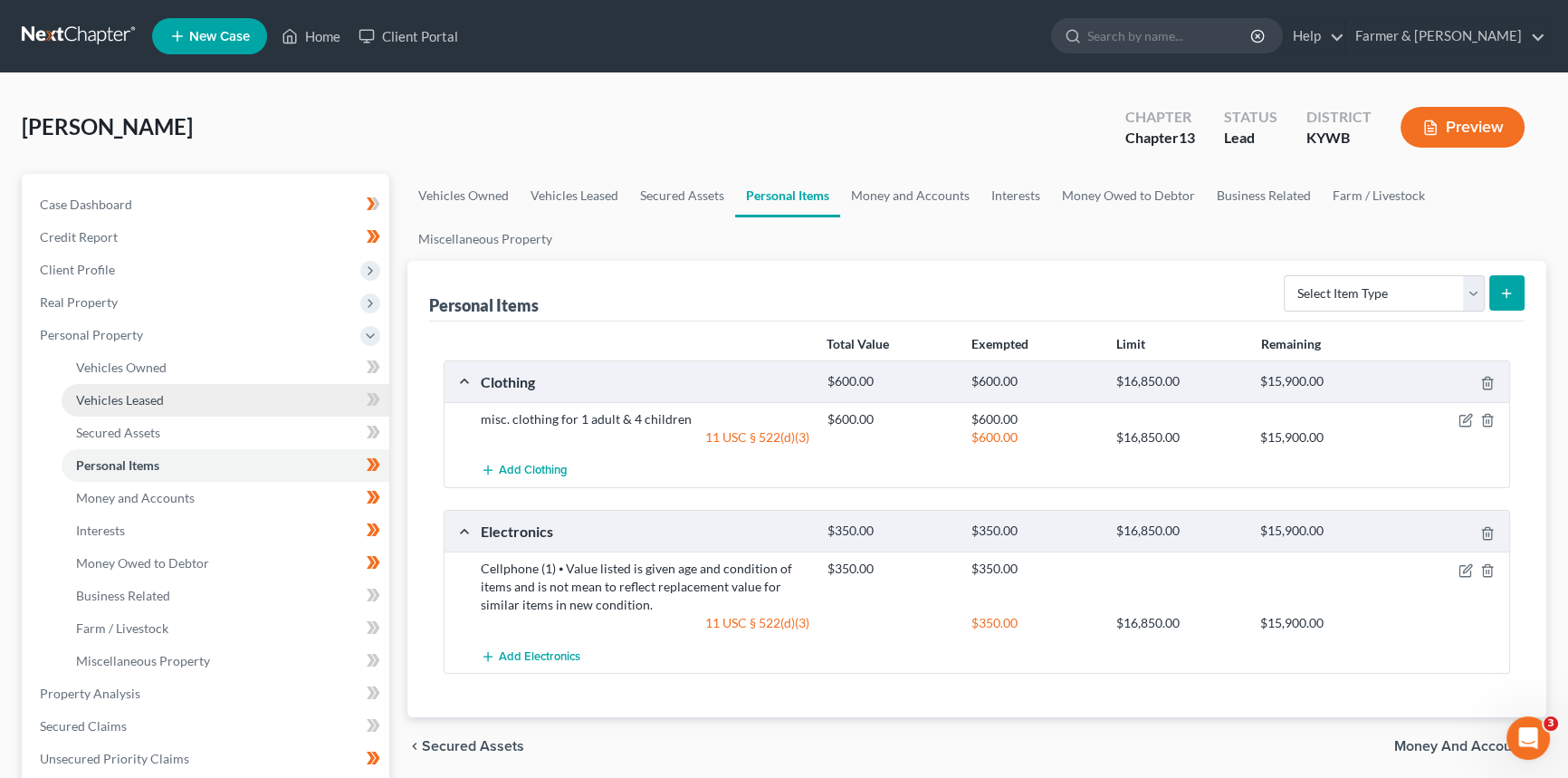
scroll to position [82, 0]
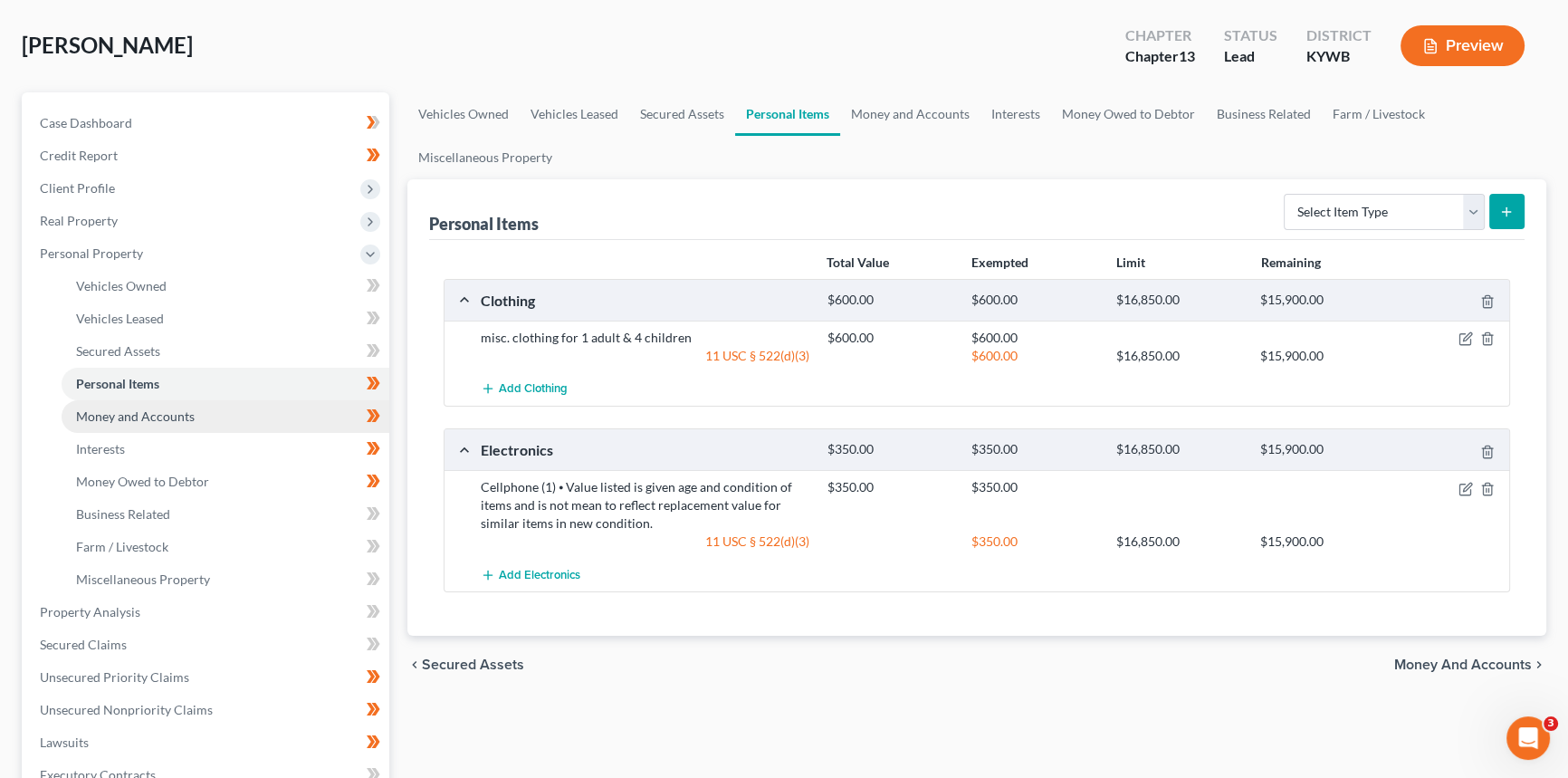
click at [177, 408] on span "Money and Accounts" at bounding box center [135, 416] width 119 height 15
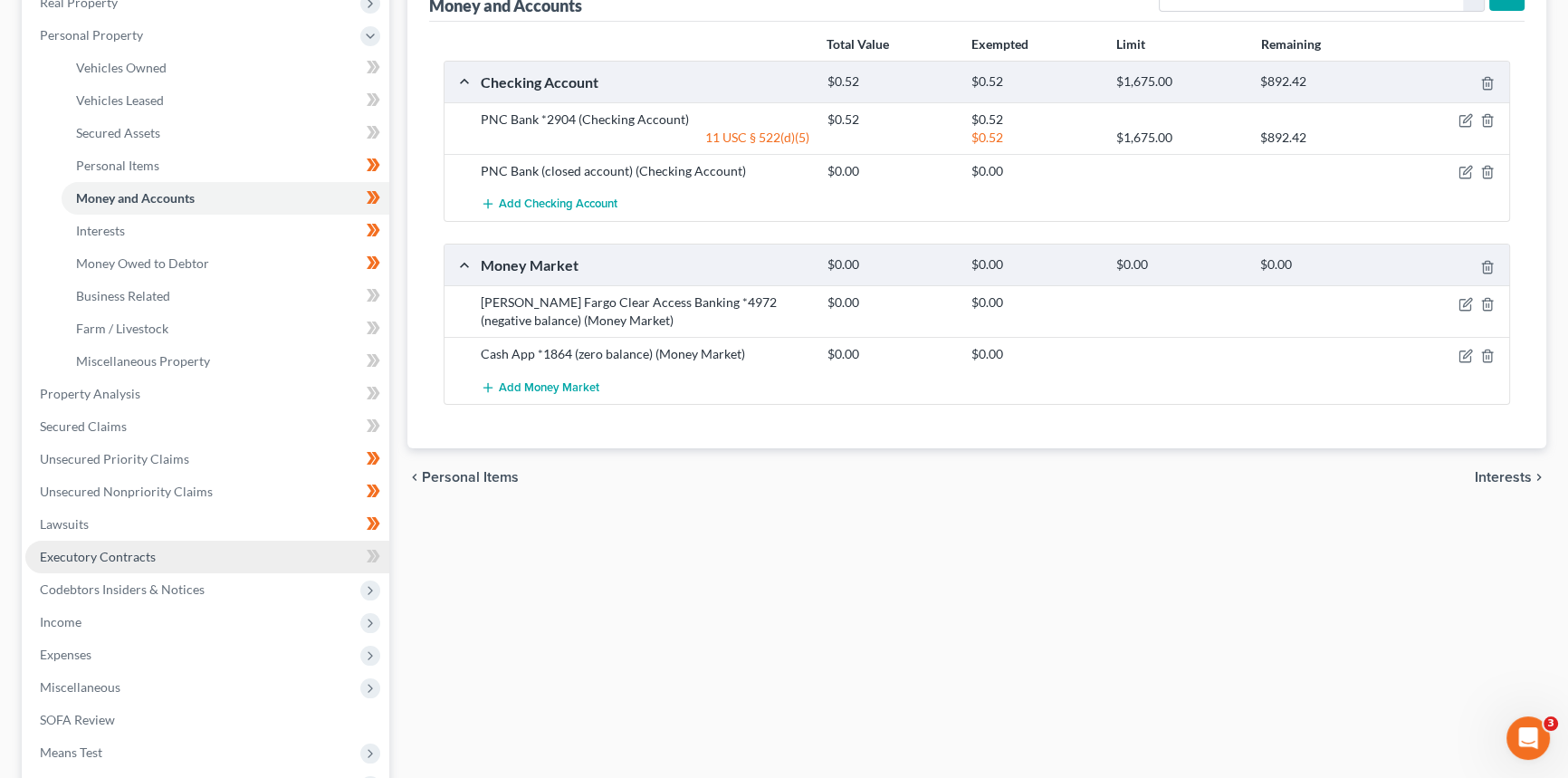
scroll to position [329, 0]
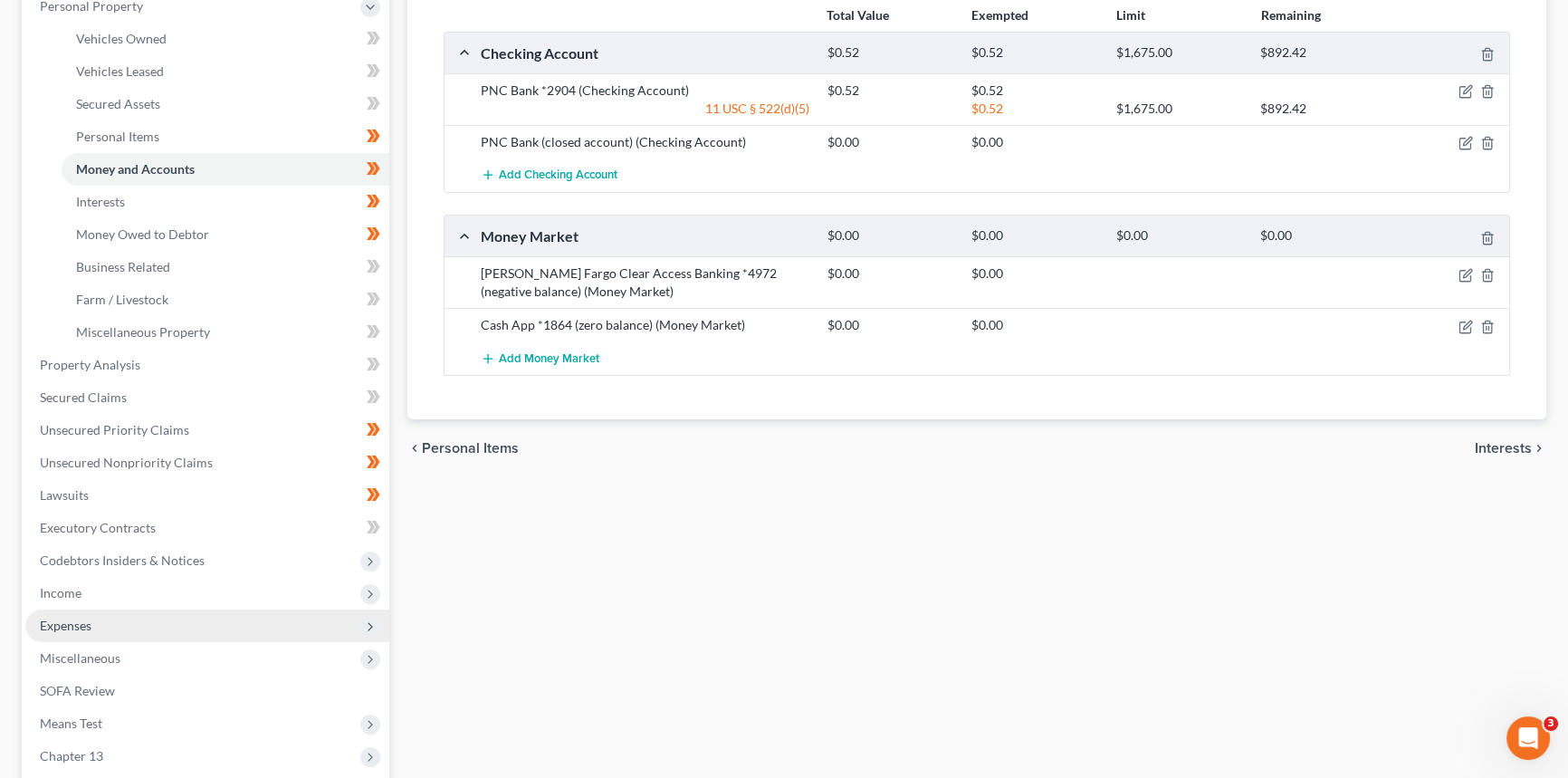
click at [92, 614] on span "Expenses" at bounding box center [207, 626] width 364 height 33
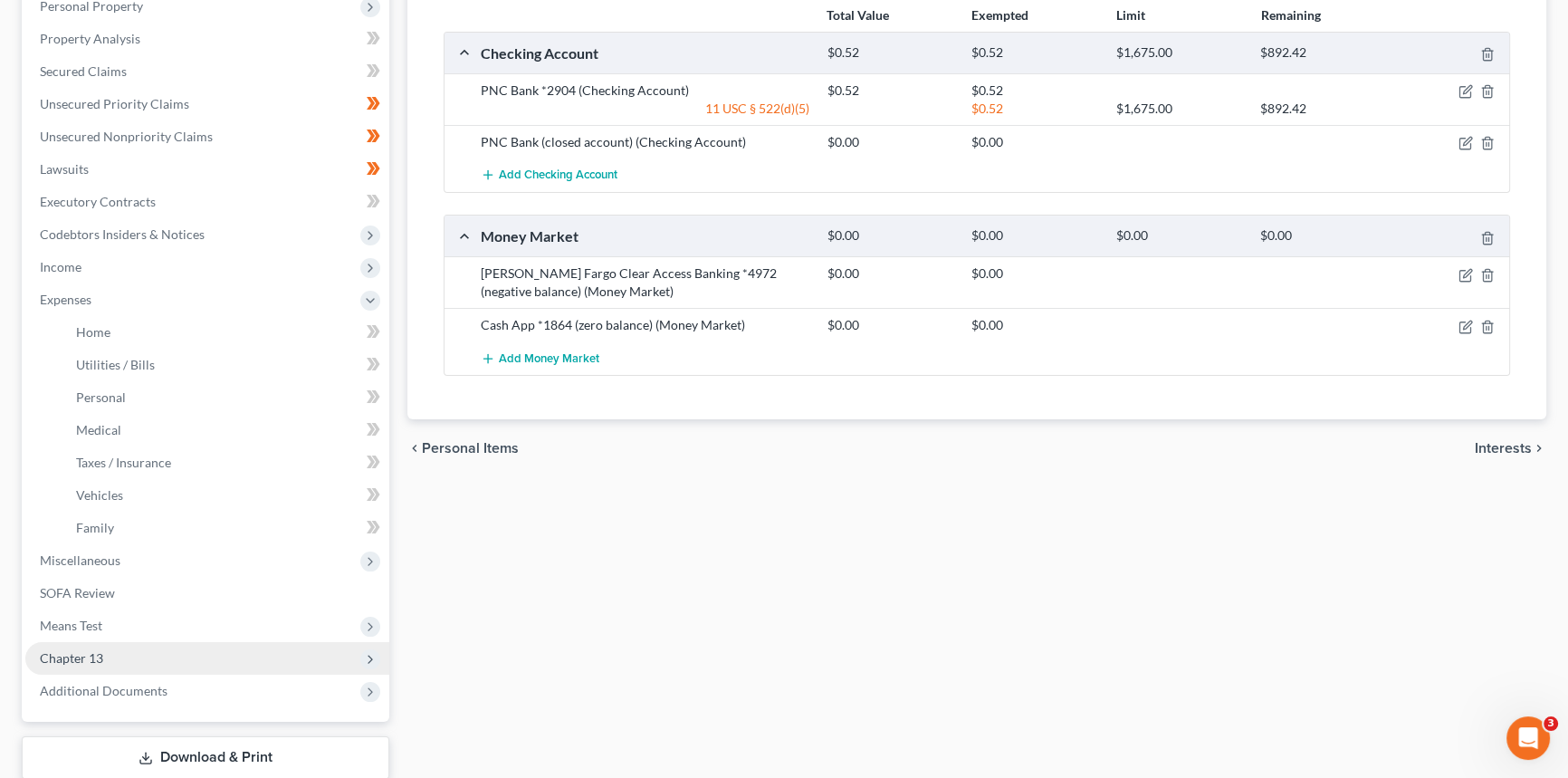
click at [126, 650] on span "Chapter 13" at bounding box center [207, 658] width 364 height 33
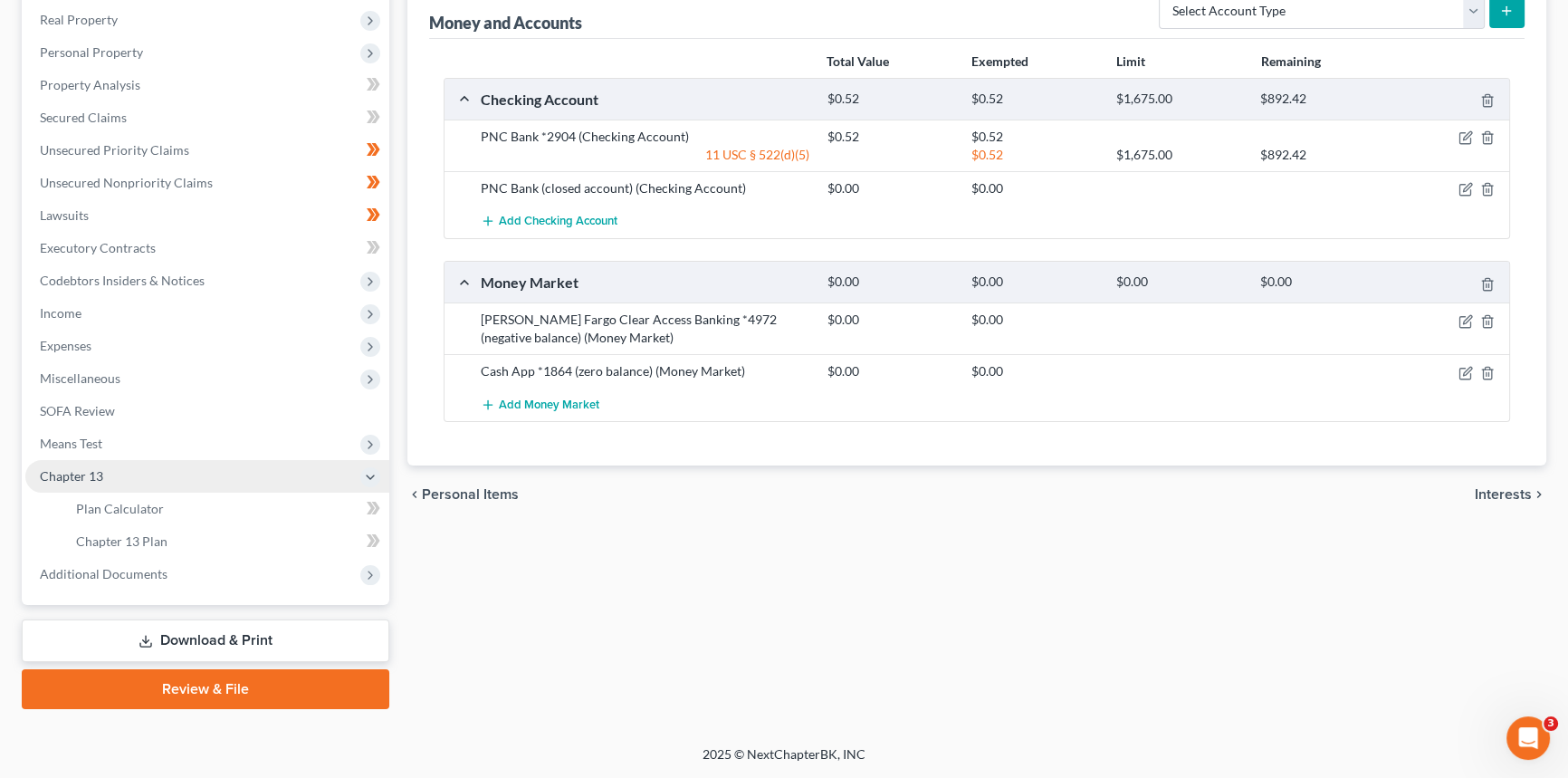
scroll to position [281, 0]
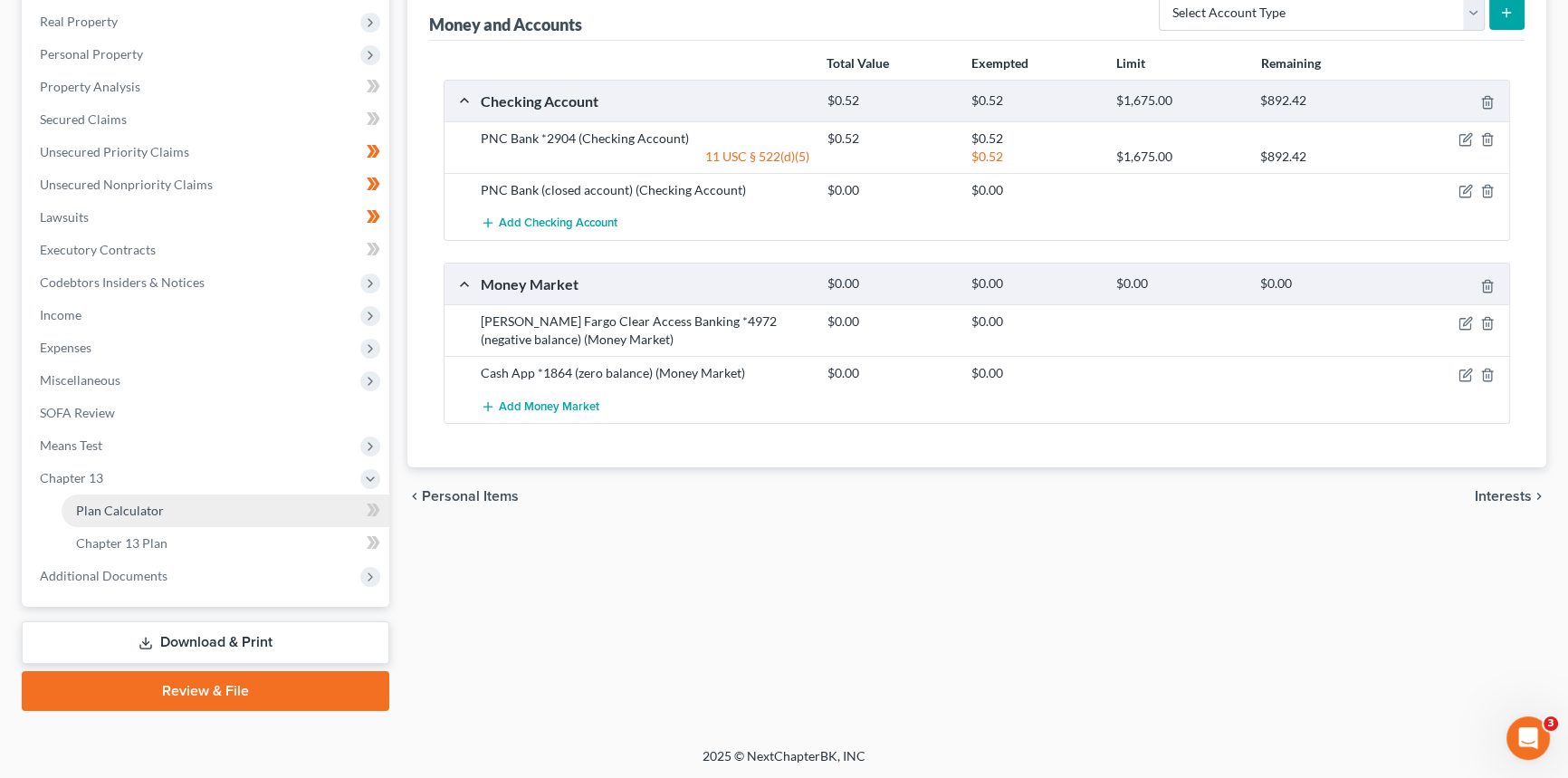
click at [147, 505] on span "Plan Calculator" at bounding box center [120, 510] width 88 height 15
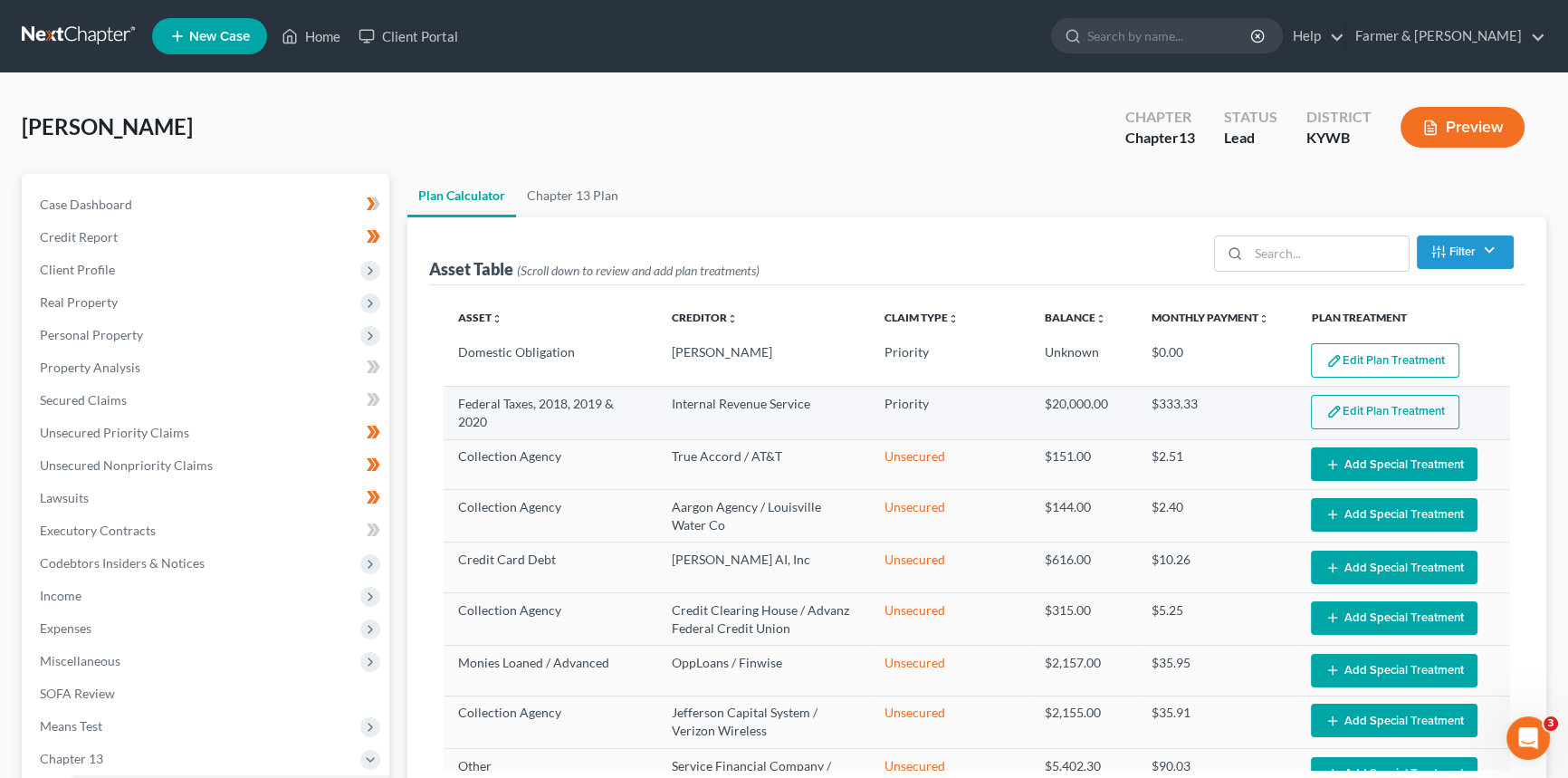
select select "59"
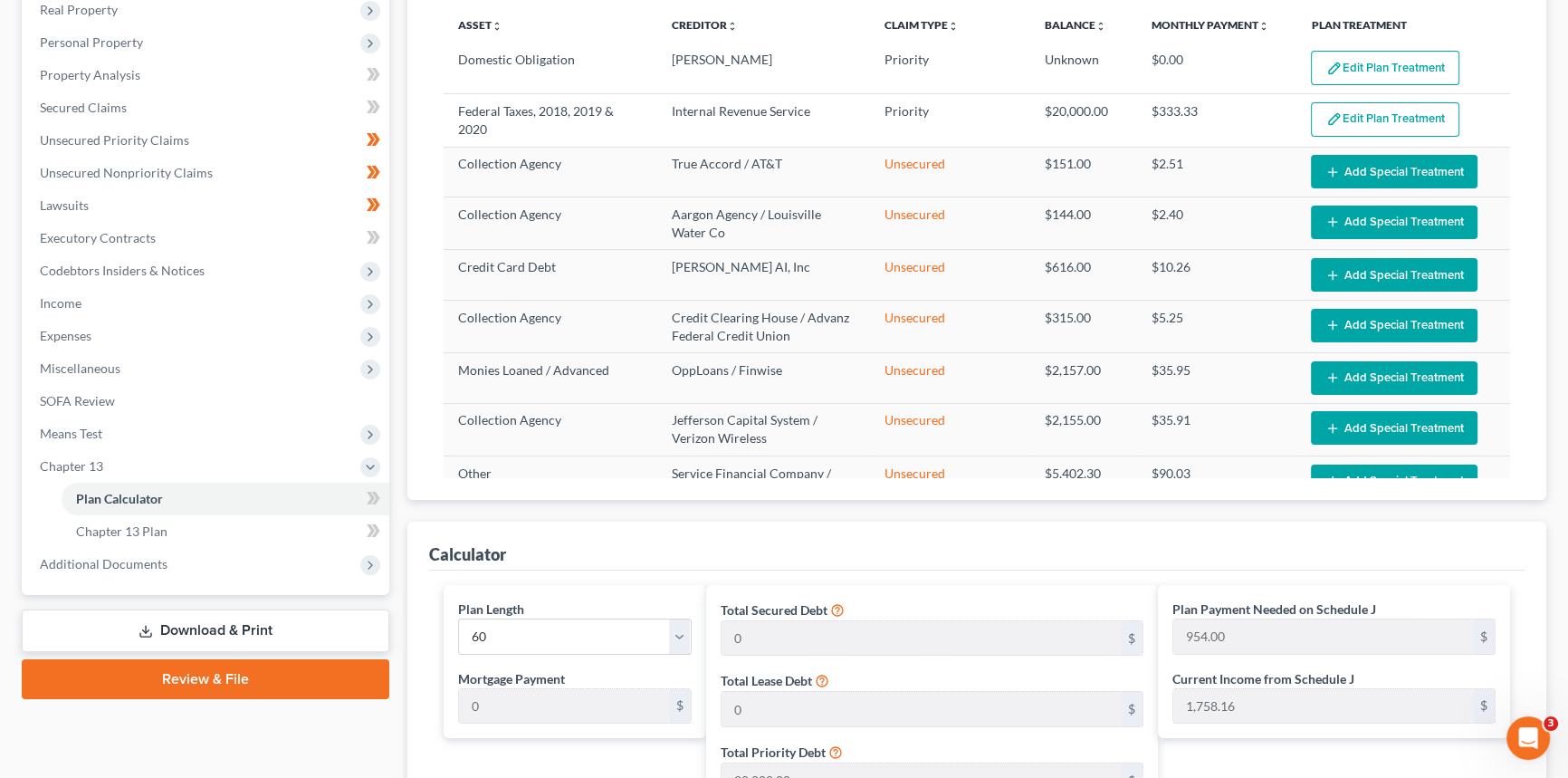
scroll to position [329, 0]
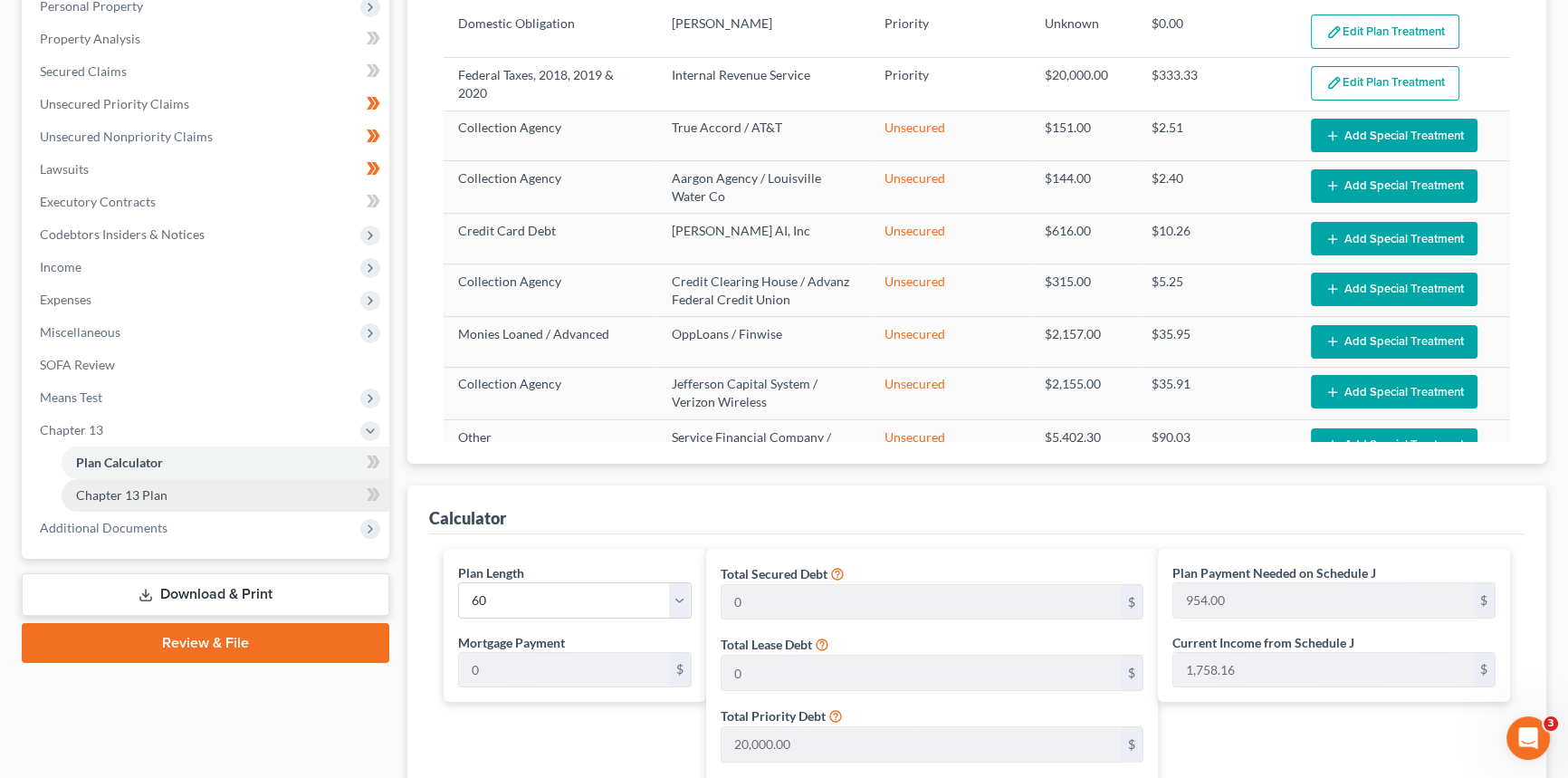
click at [144, 498] on span "Chapter 13 Plan" at bounding box center [121, 495] width 91 height 15
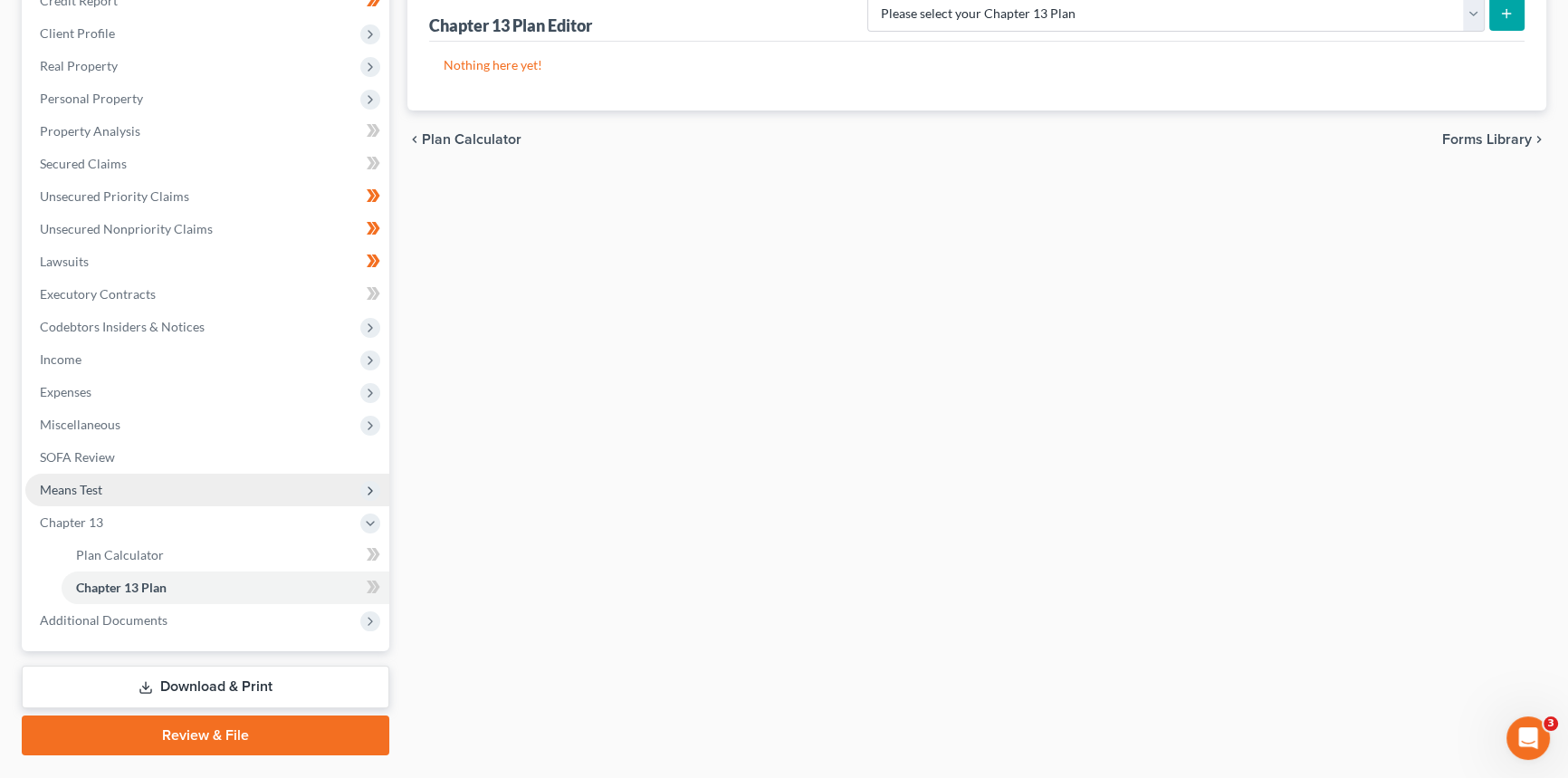
scroll to position [246, 0]
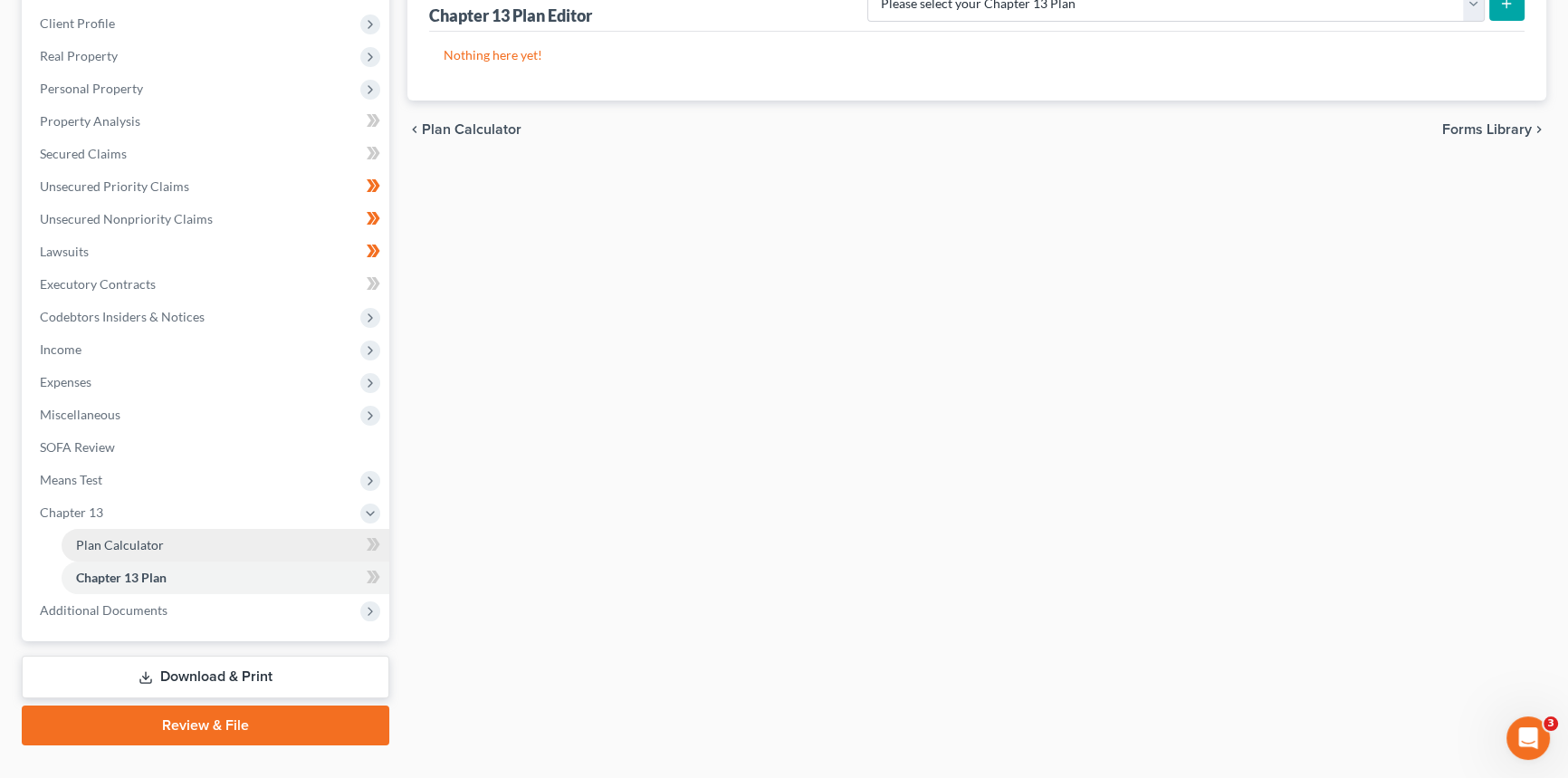
click at [127, 539] on span "Plan Calculator" at bounding box center [120, 544] width 88 height 15
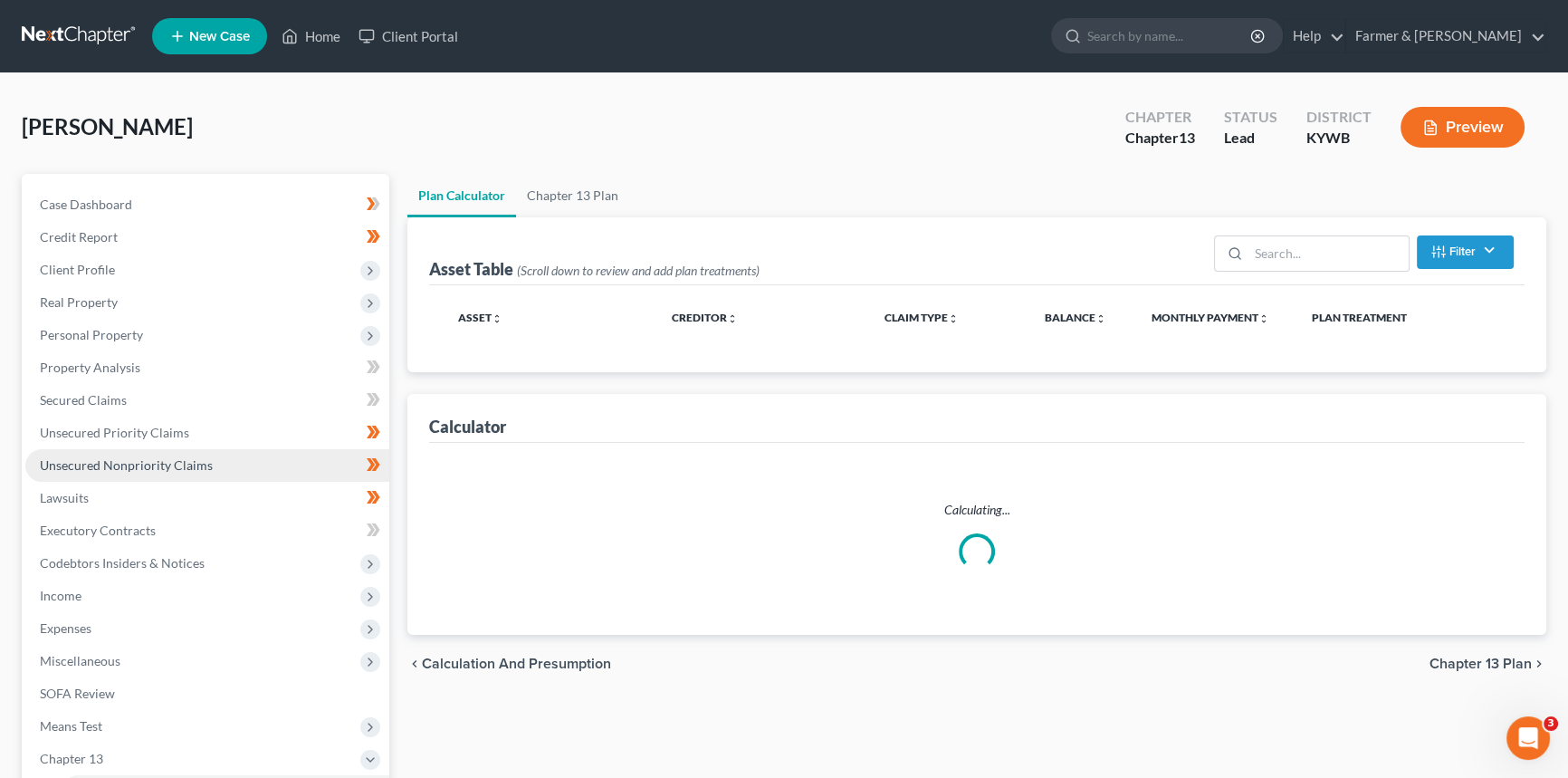
select select "59"
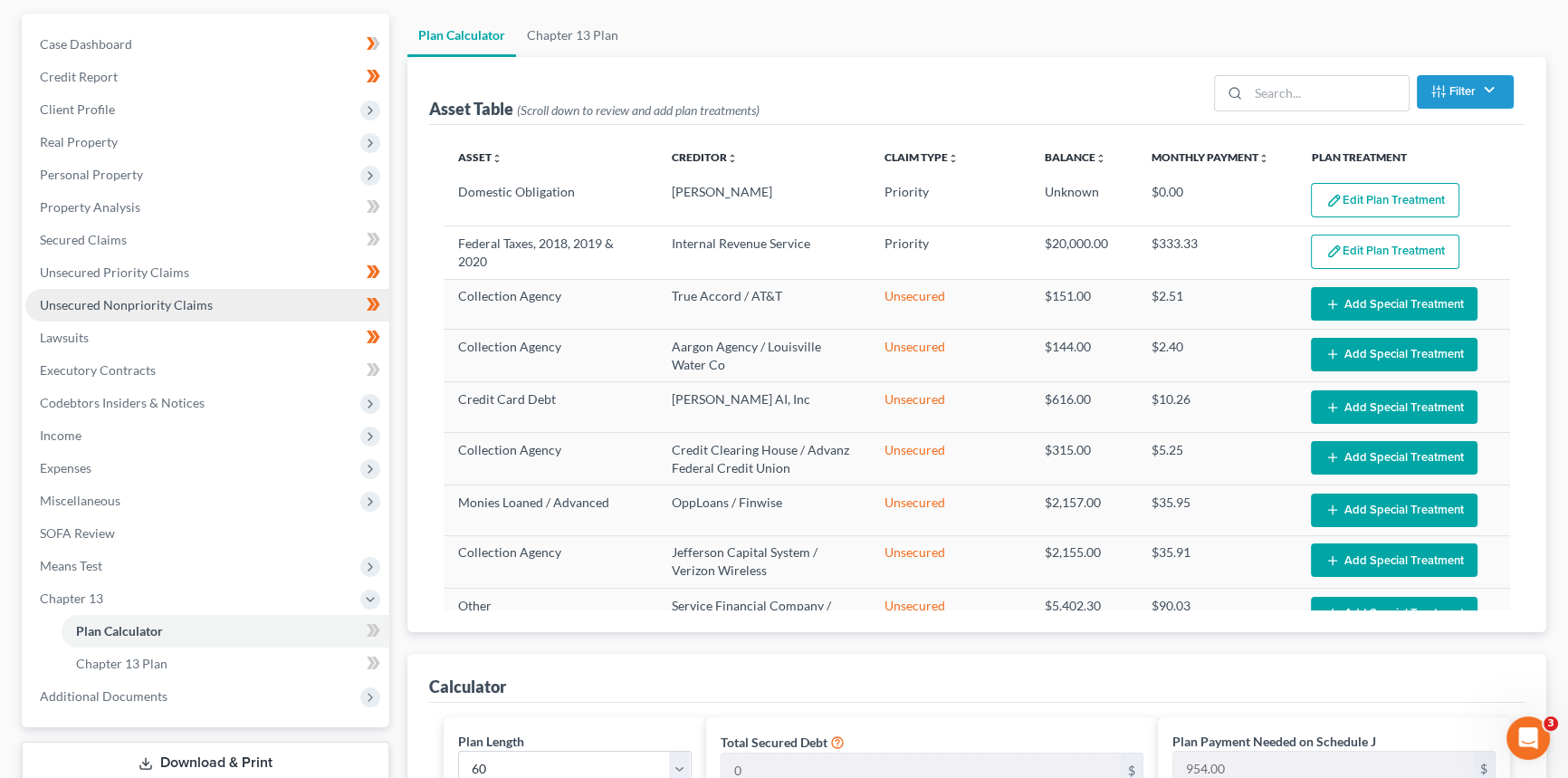
scroll to position [246, 0]
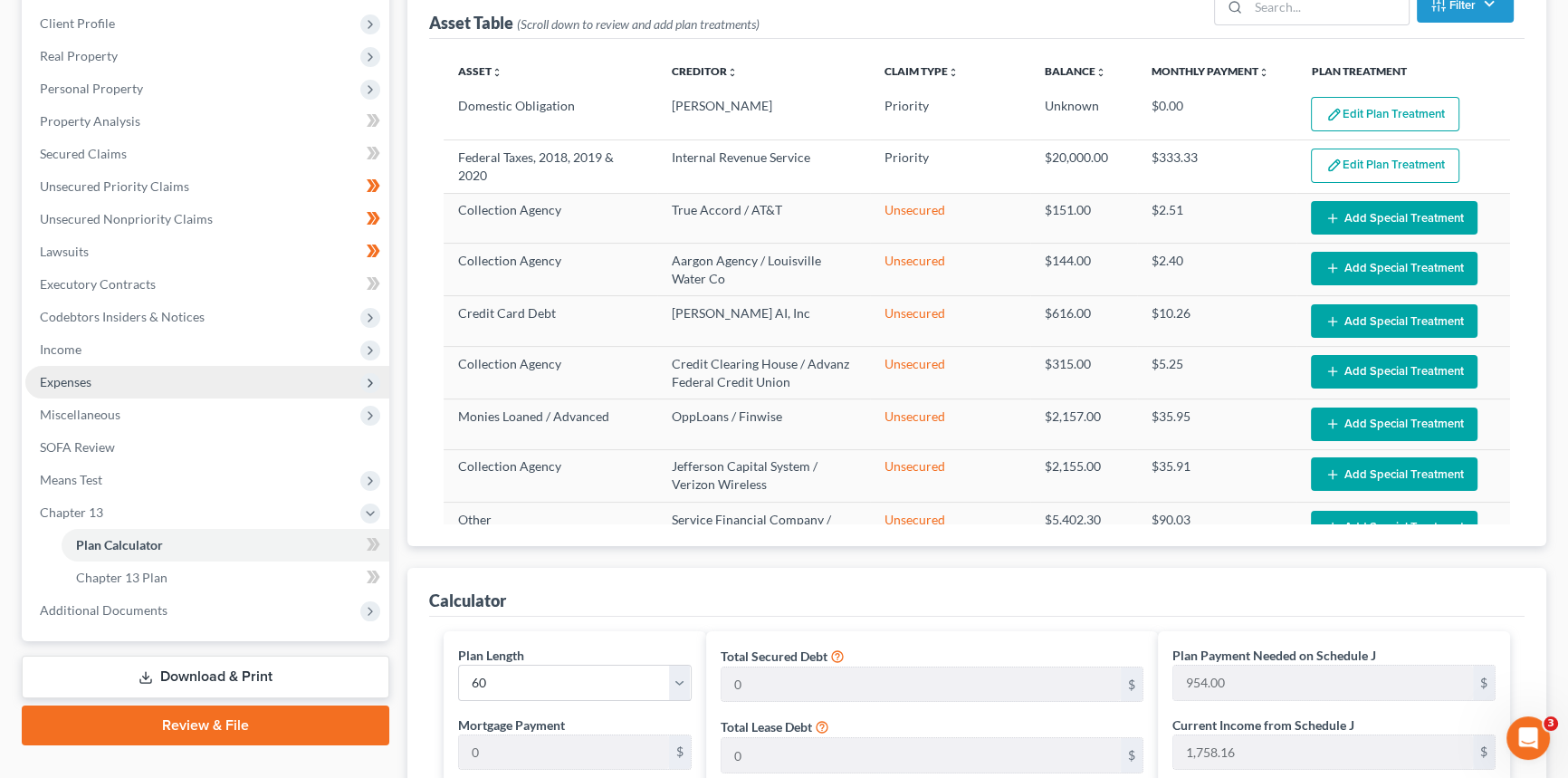
click at [109, 381] on span "Expenses" at bounding box center [207, 382] width 364 height 33
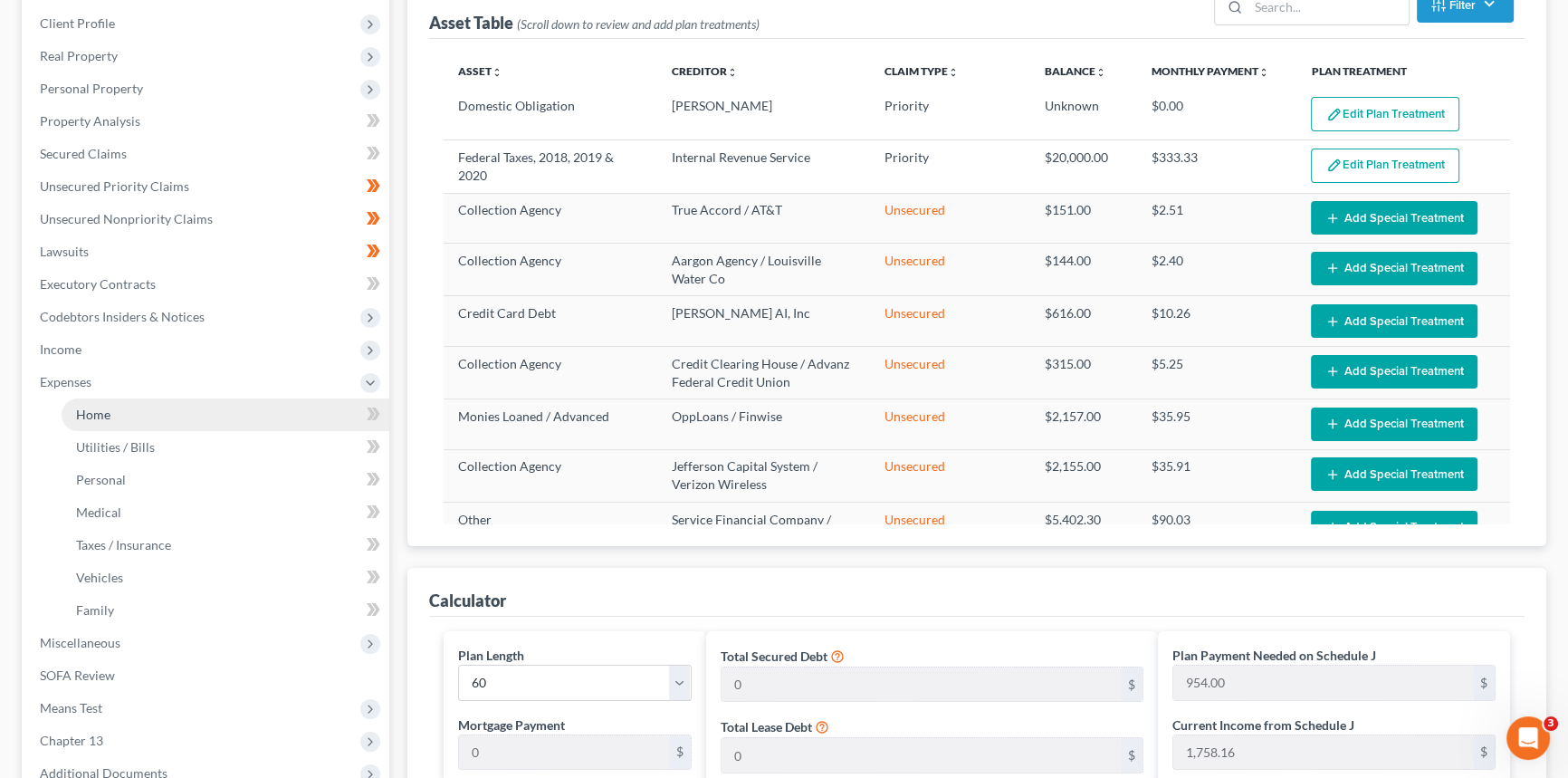
click at [108, 417] on span "Home" at bounding box center [93, 414] width 34 height 15
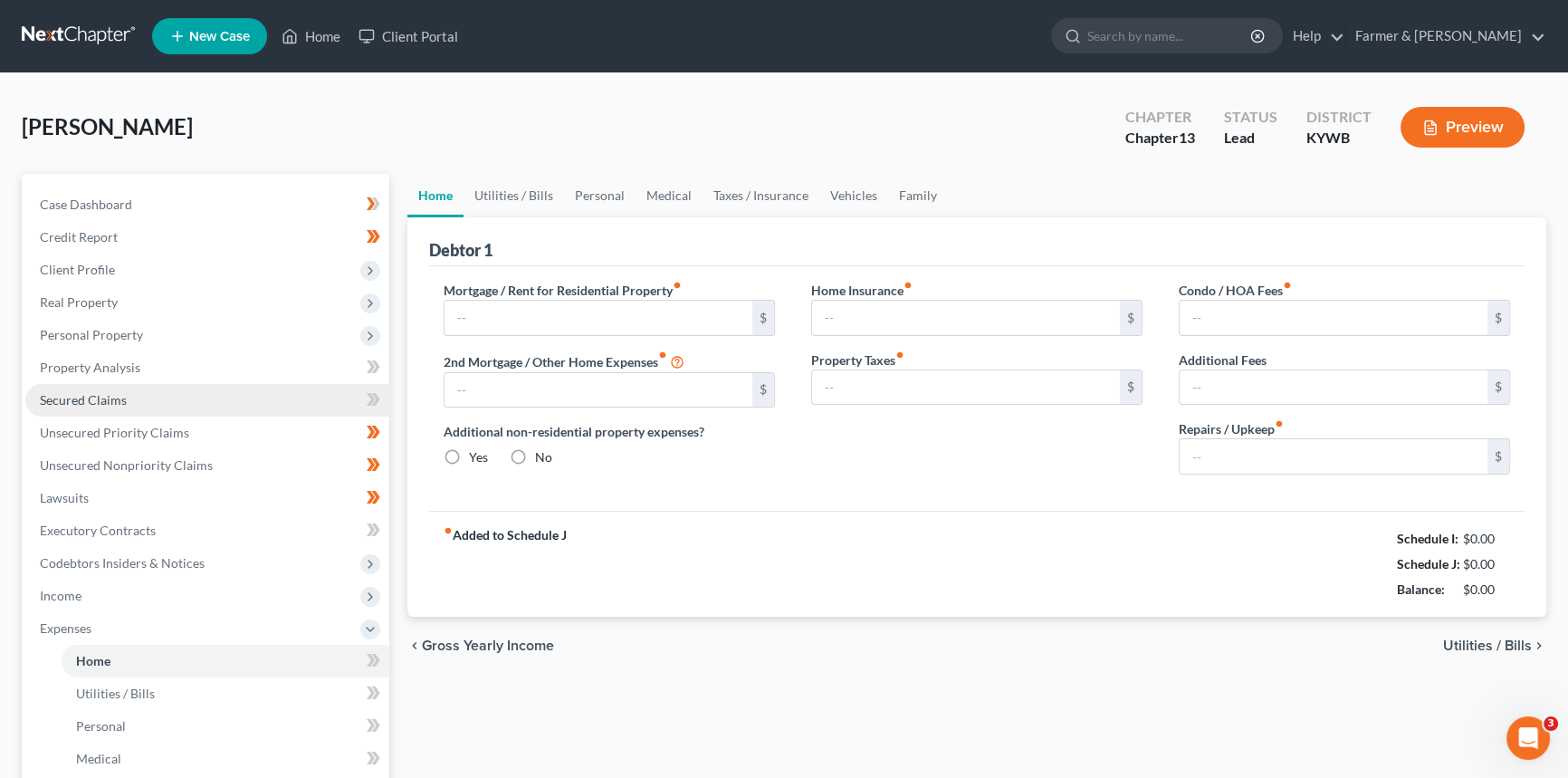
type input "1,195.00"
type input "0.00"
radio input "true"
type input "0.00"
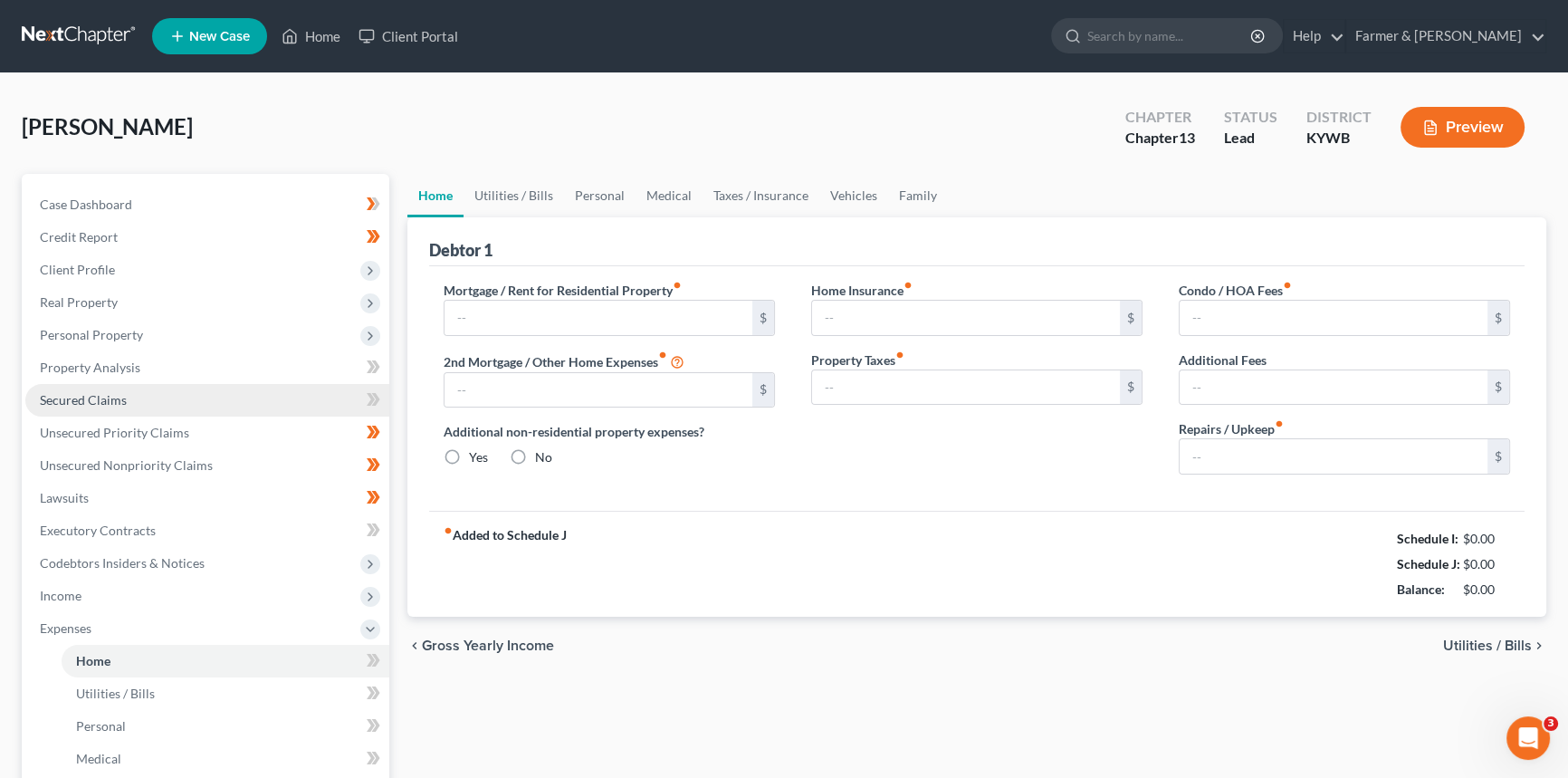
type input "0.00"
type input "50.00"
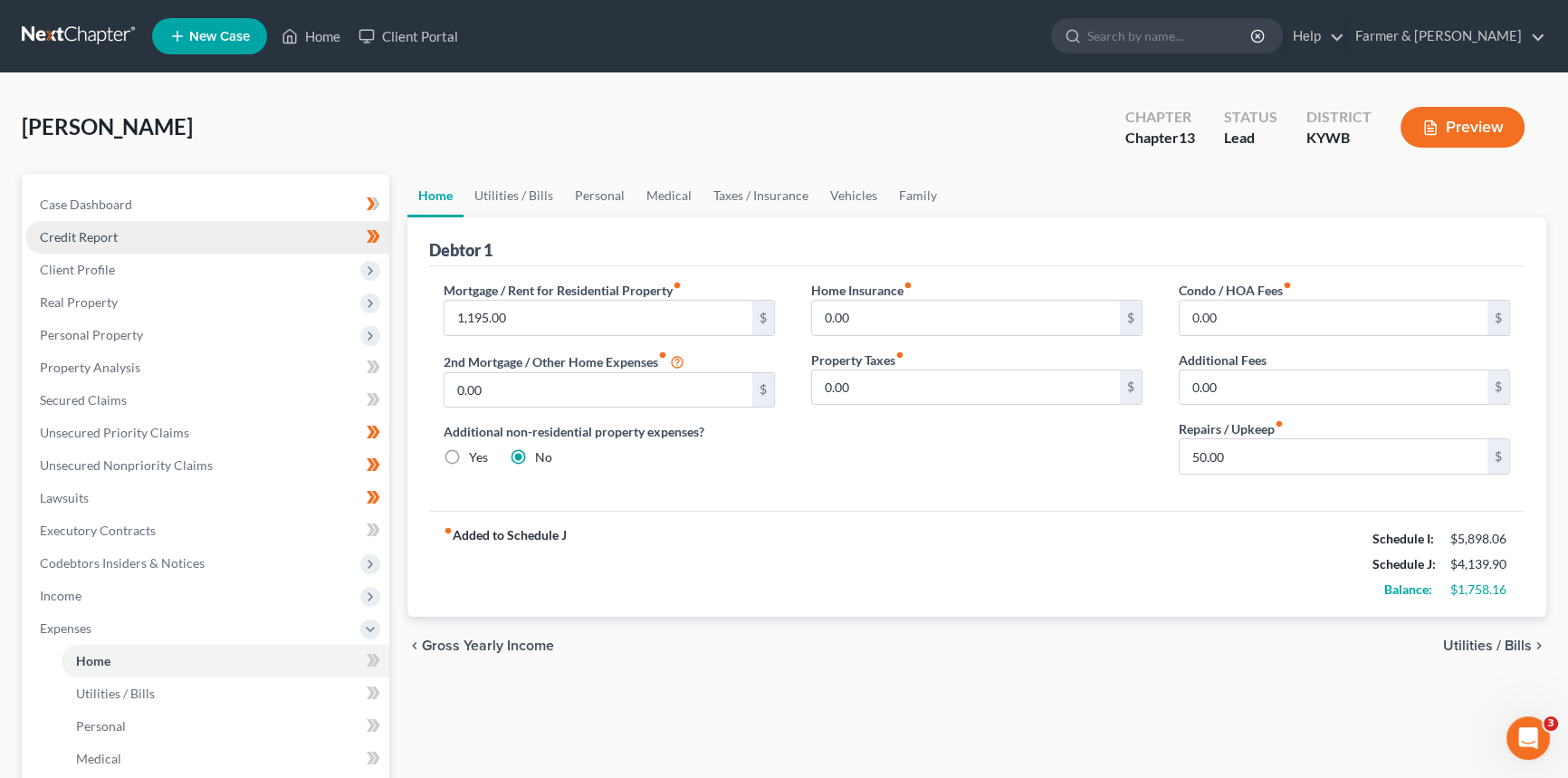
click at [112, 232] on span "Credit Report" at bounding box center [79, 236] width 78 height 15
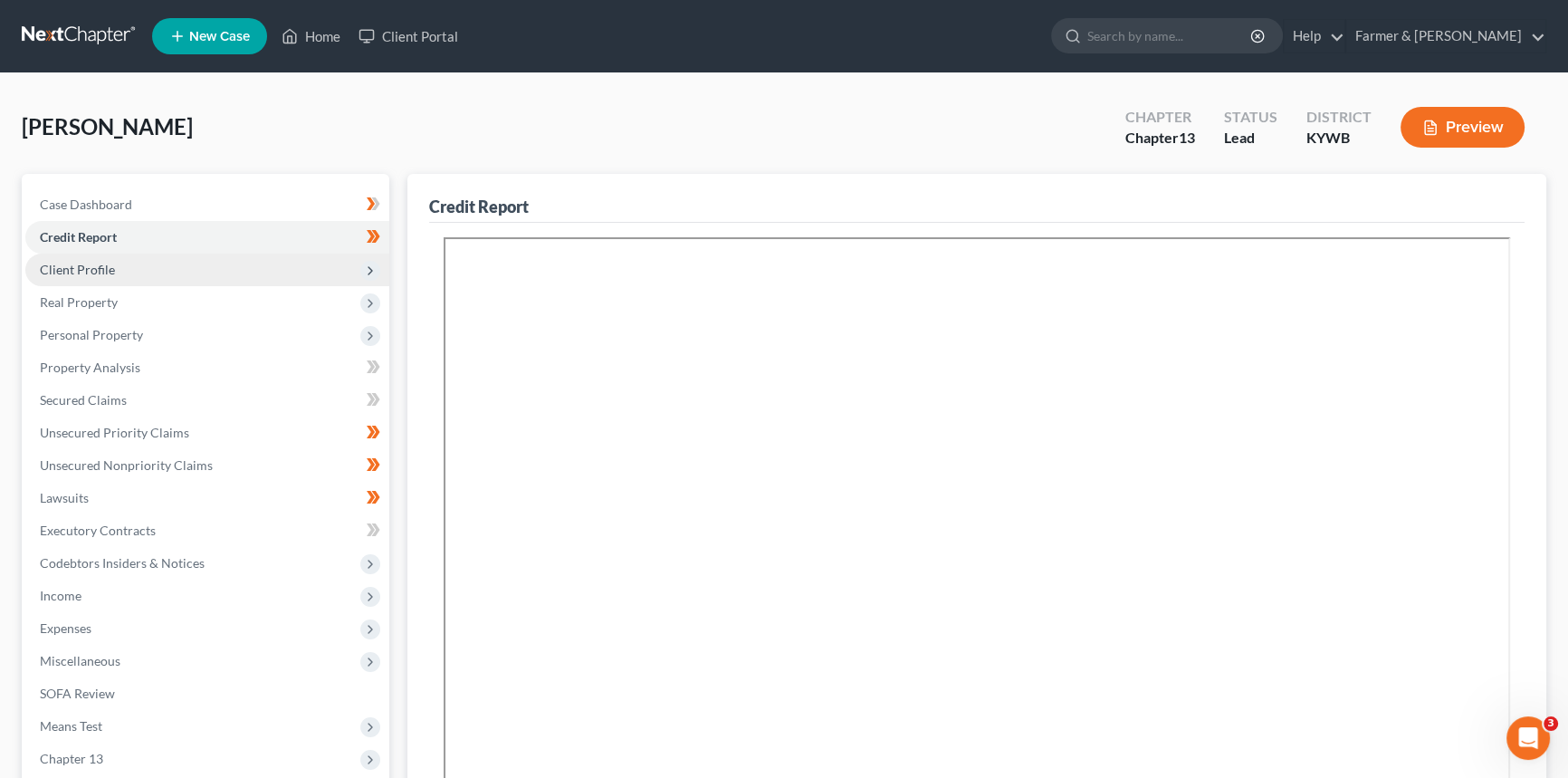
click at [91, 267] on span "Client Profile" at bounding box center [77, 269] width 75 height 15
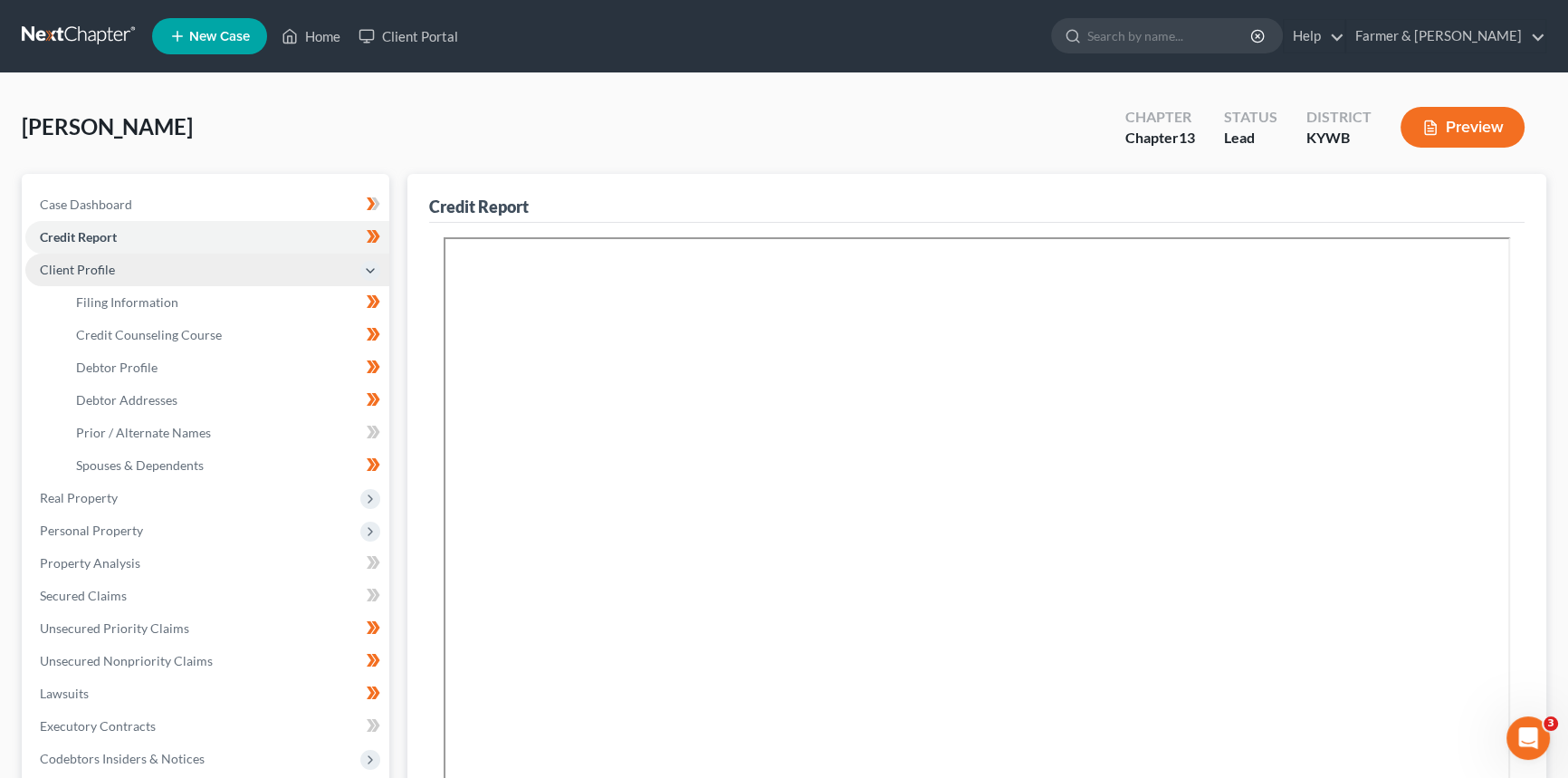
click at [91, 267] on span "Client Profile" at bounding box center [77, 269] width 75 height 15
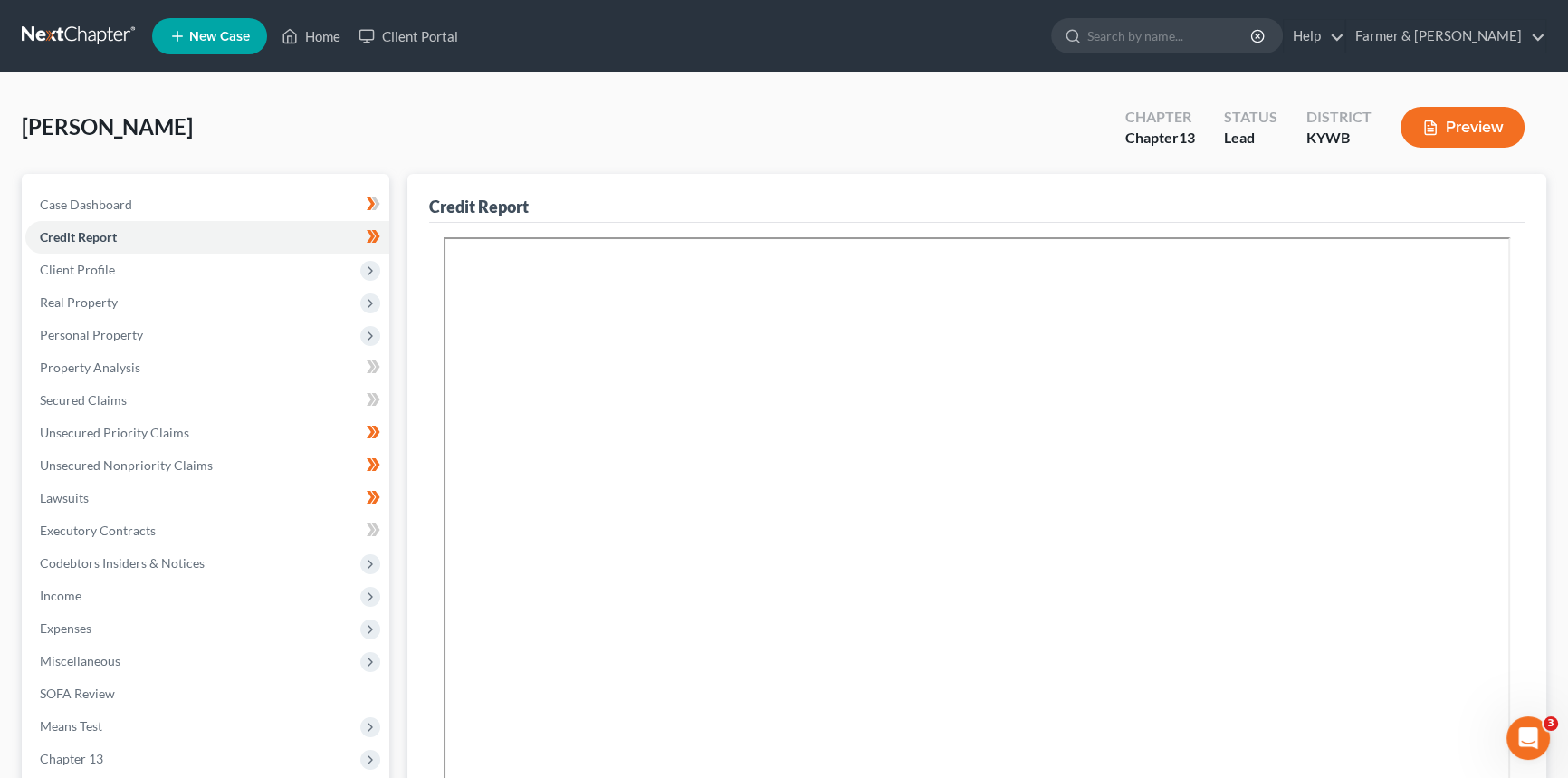
click at [101, 301] on span "Filing Information" at bounding box center [127, 302] width 102 height 15
select select "1"
select select "0"
select select "3"
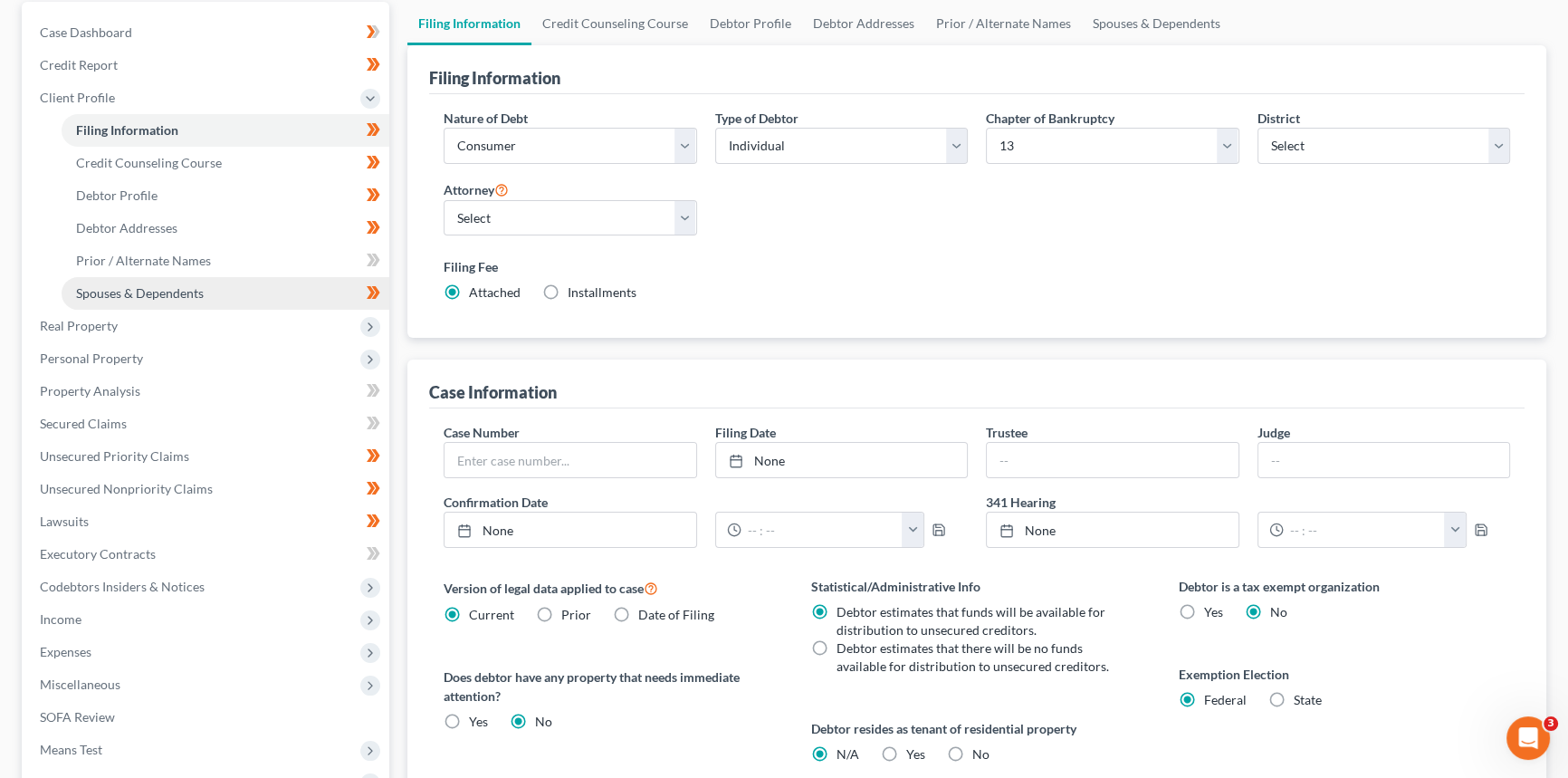
scroll to position [82, 0]
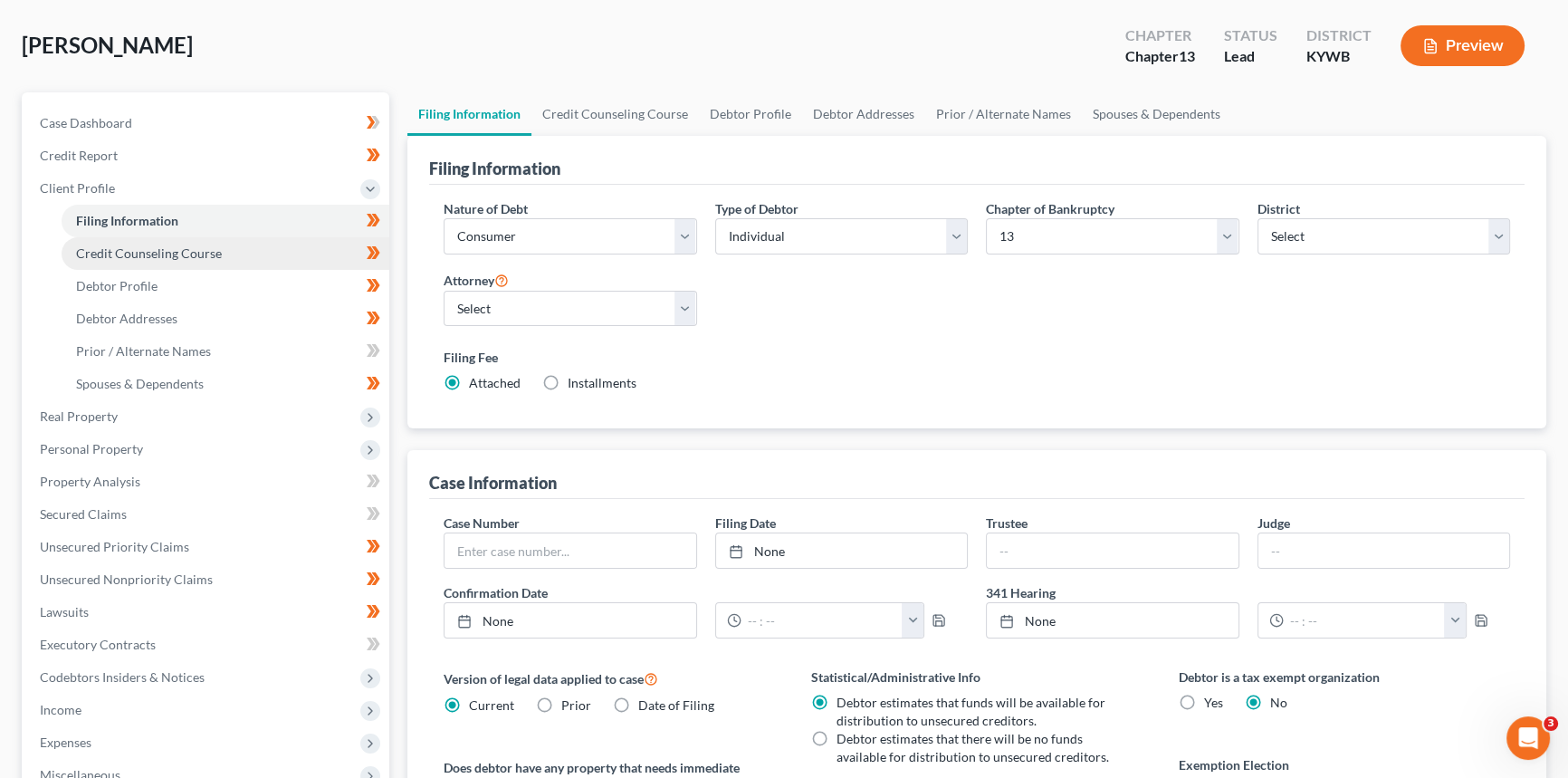
click at [108, 256] on span "Credit Counseling Course" at bounding box center [148, 253] width 146 height 15
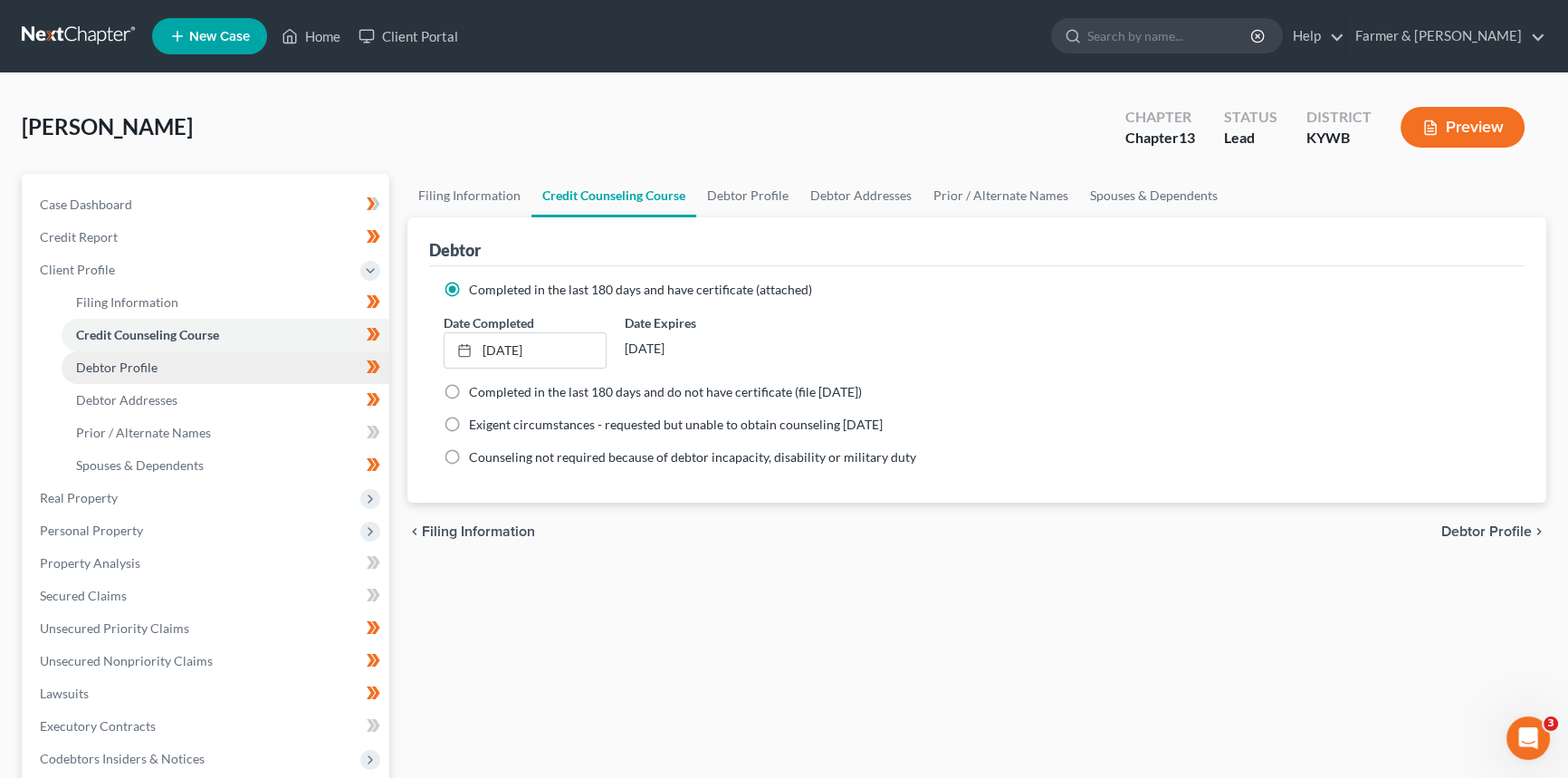
click at [154, 369] on span "Debtor Profile" at bounding box center [117, 367] width 81 height 15
select select "0"
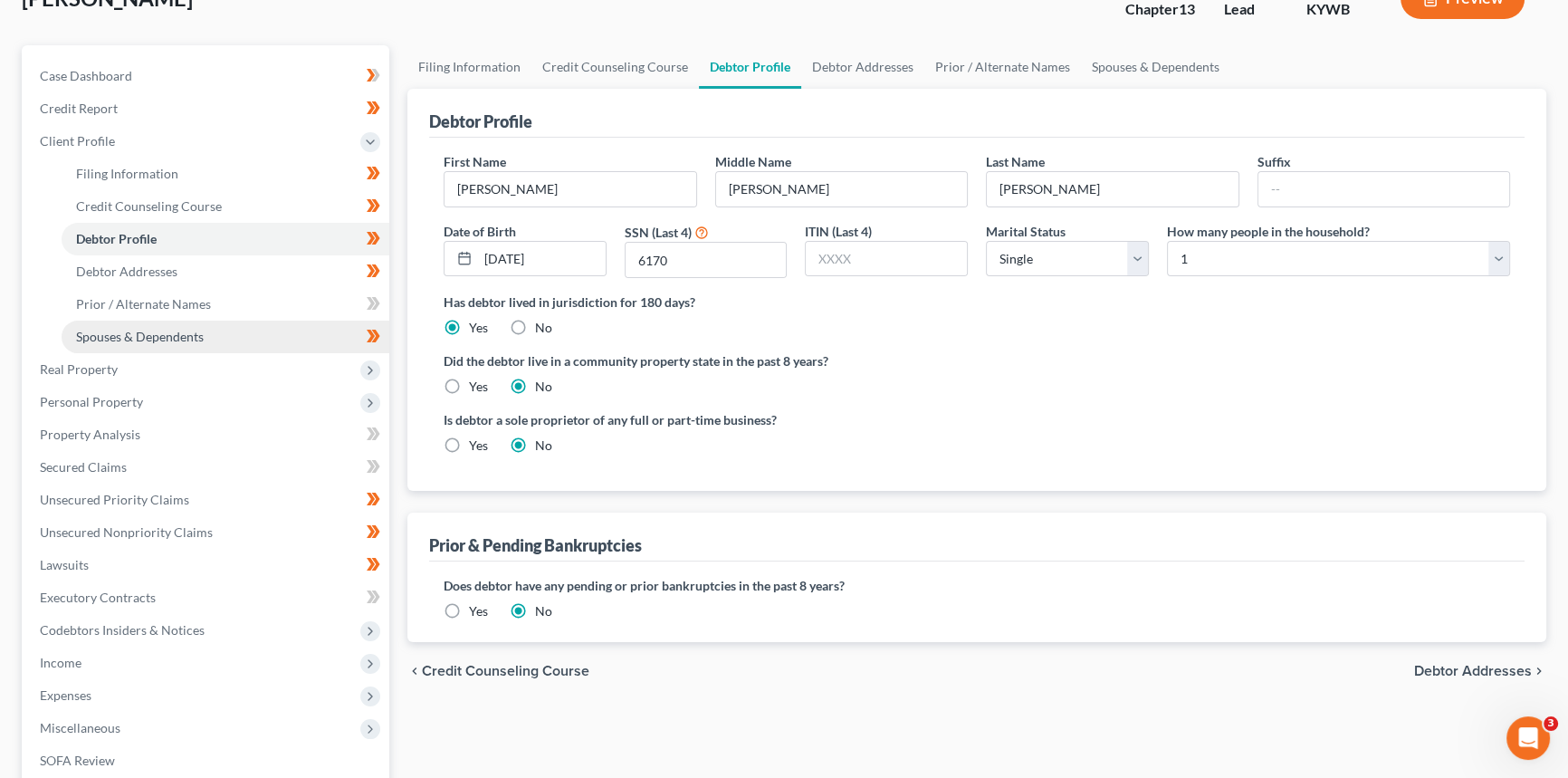
scroll to position [82, 0]
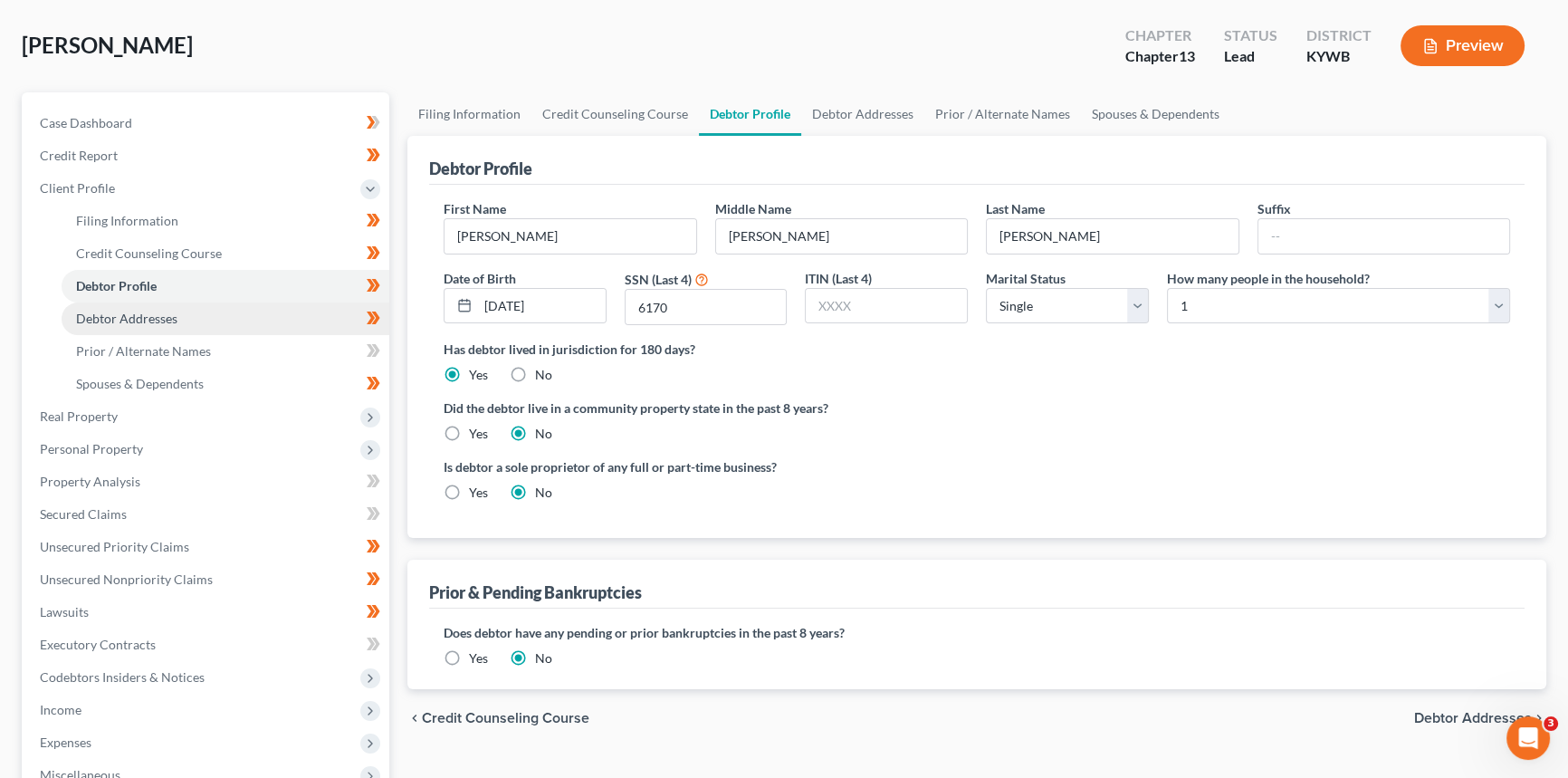
click at [136, 319] on span "Debtor Addresses" at bounding box center [127, 318] width 101 height 15
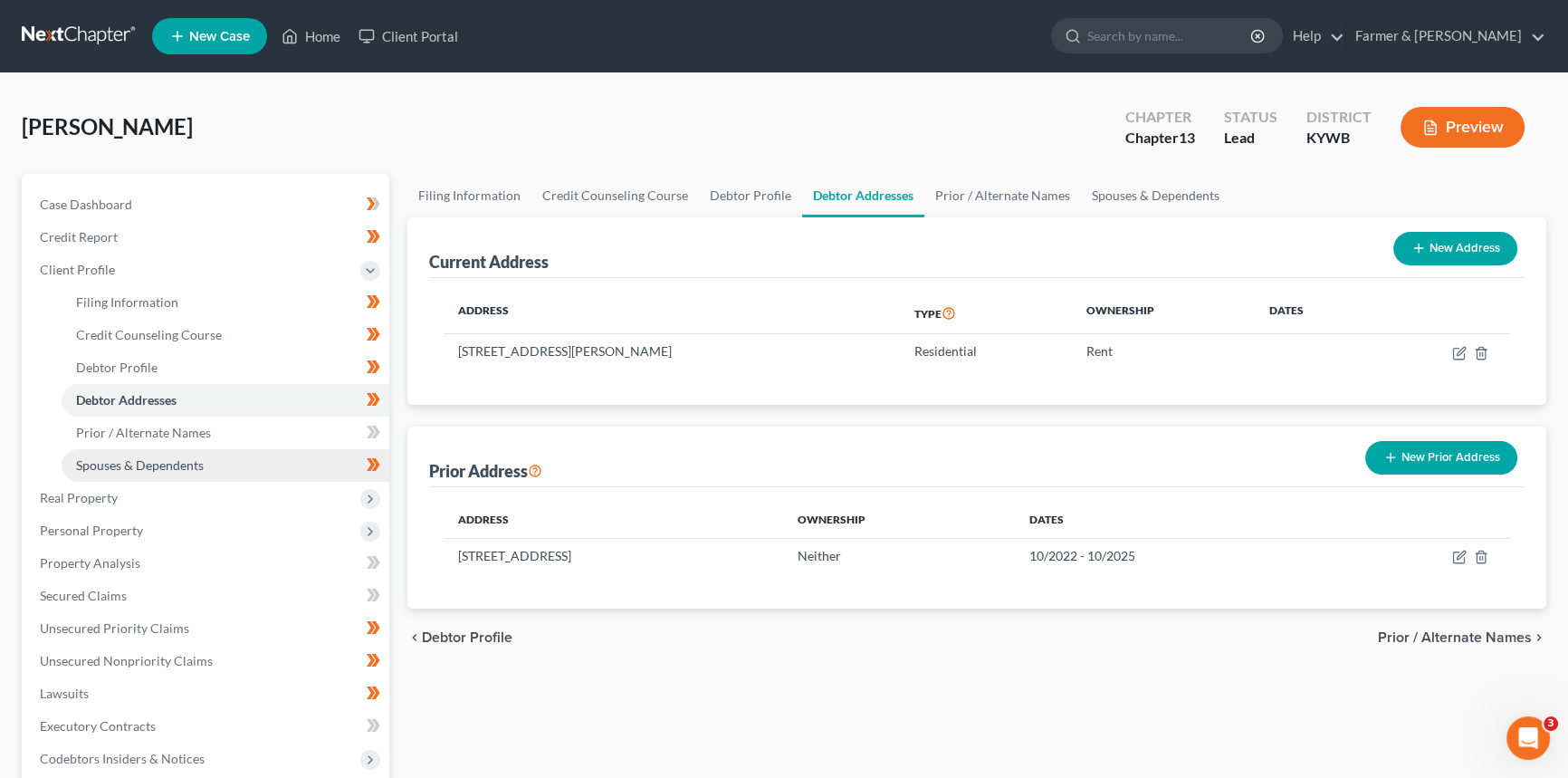
click at [158, 471] on link "Spouses & Dependents" at bounding box center [225, 466] width 328 height 33
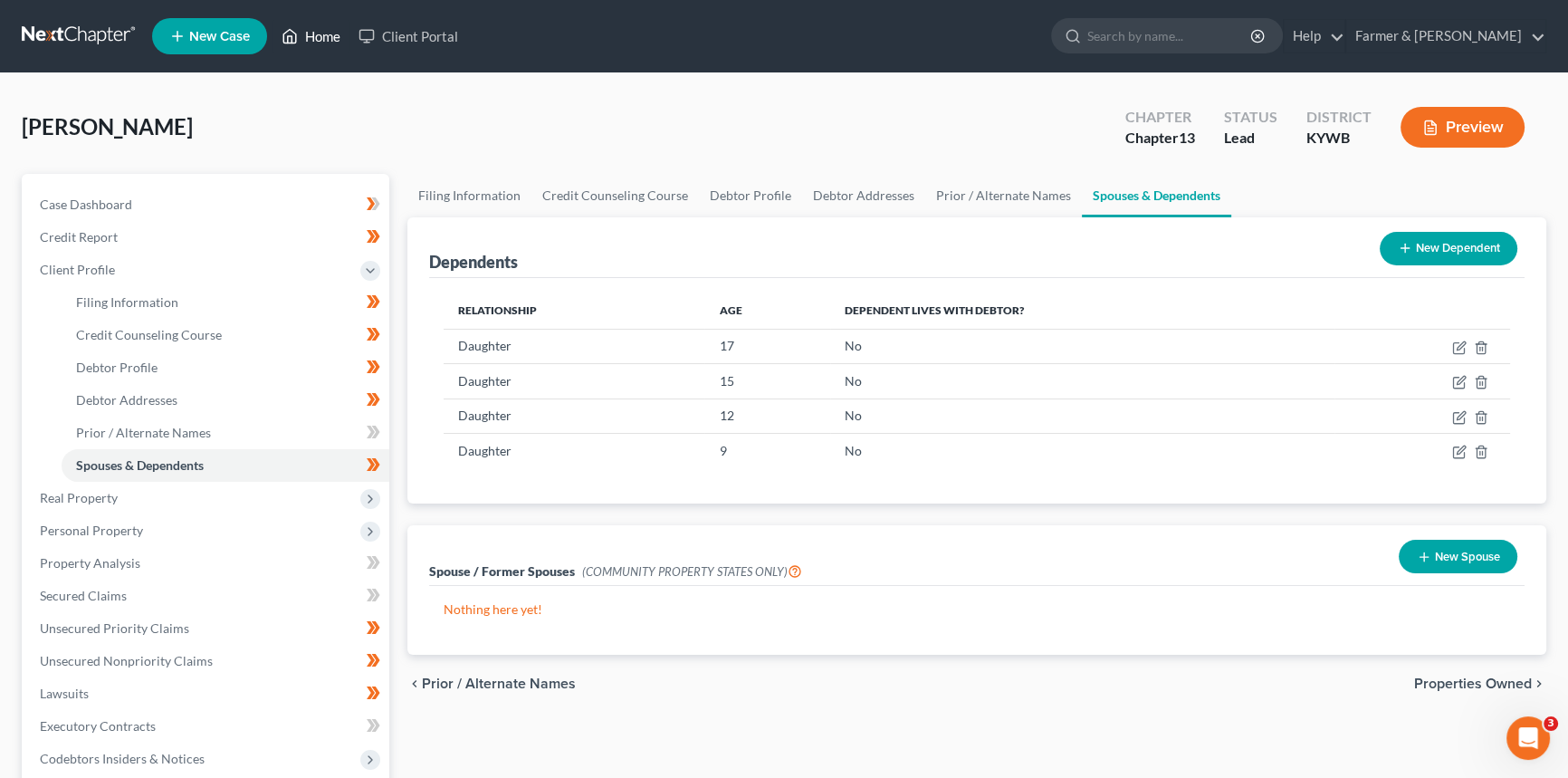
click at [305, 37] on link "Home" at bounding box center [311, 36] width 77 height 33
